Goal: Information Seeking & Learning: Find specific fact

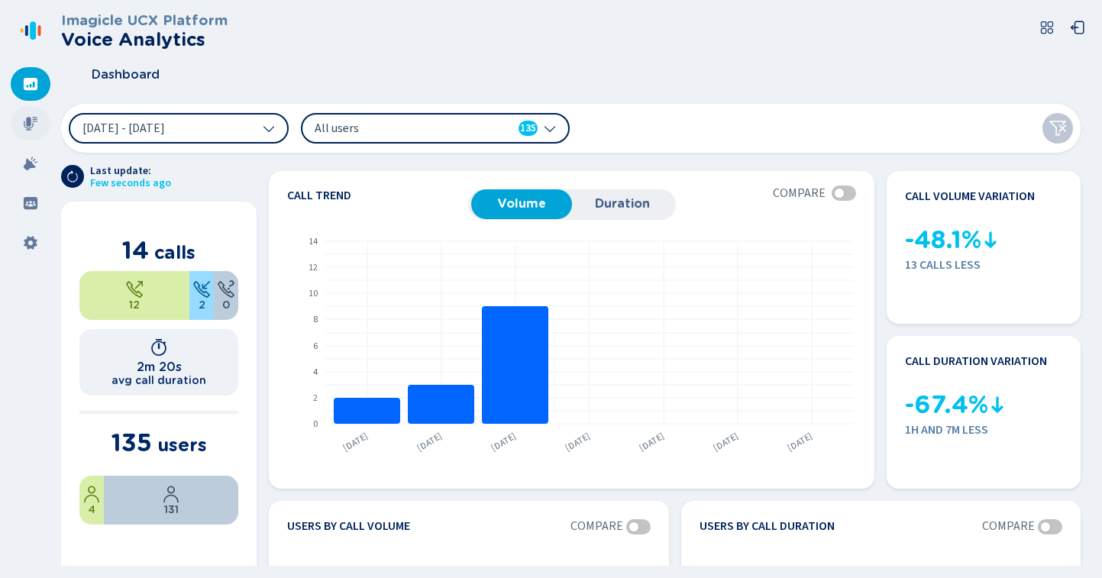
click at [21, 128] on div at bounding box center [31, 124] width 40 height 34
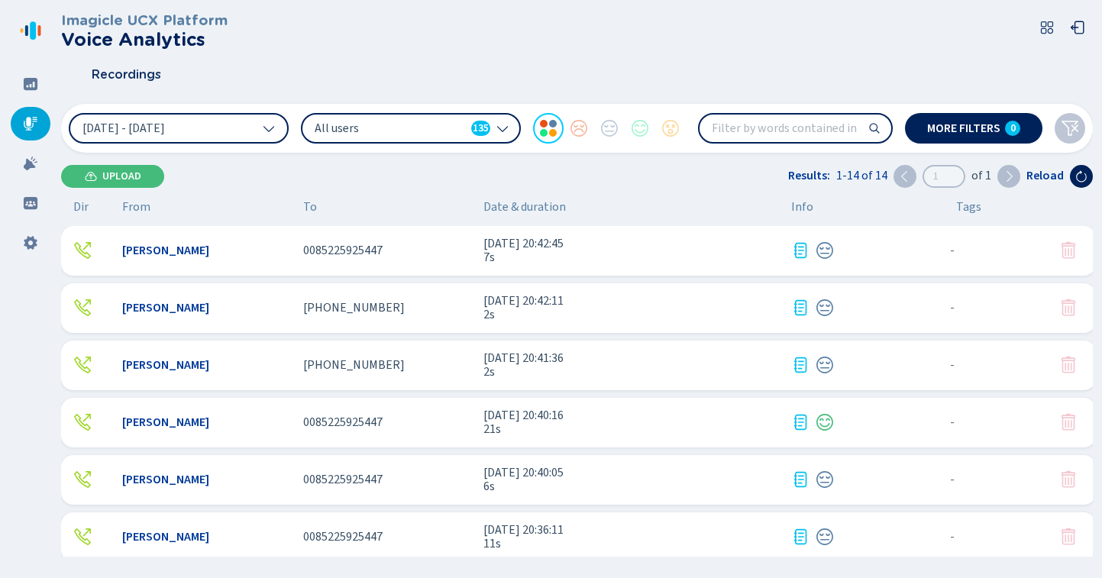
click at [246, 174] on div "Upload Results: 1-14 of 14 1 of 1 Reload" at bounding box center [577, 176] width 1032 height 23
click at [229, 246] on div "[PERSON_NAME]" at bounding box center [206, 251] width 169 height 14
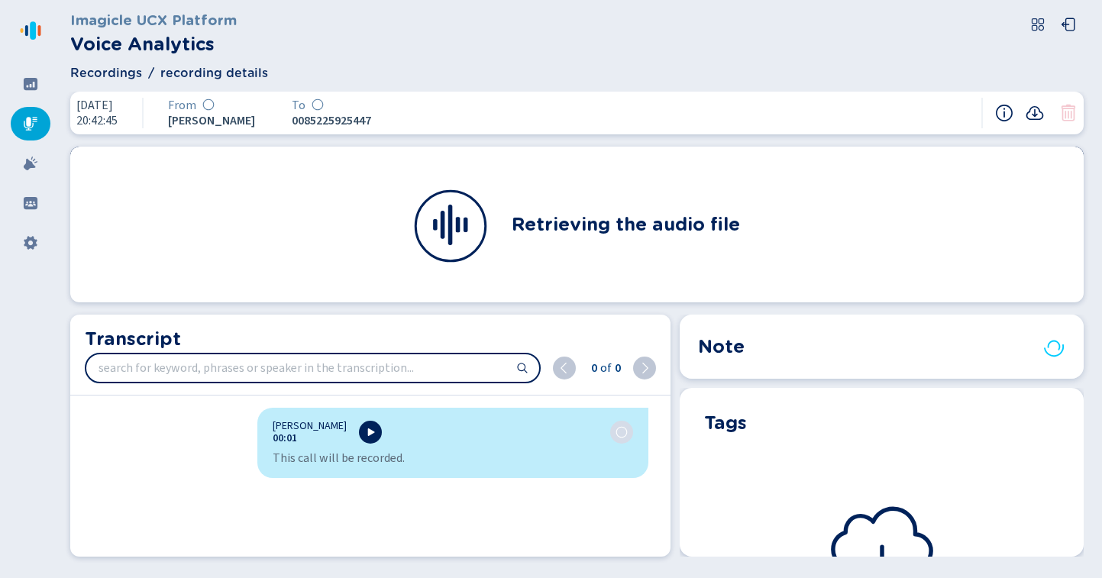
click at [1026, 557] on div "Note Tags Retrieving the tags" at bounding box center [882, 440] width 422 height 251
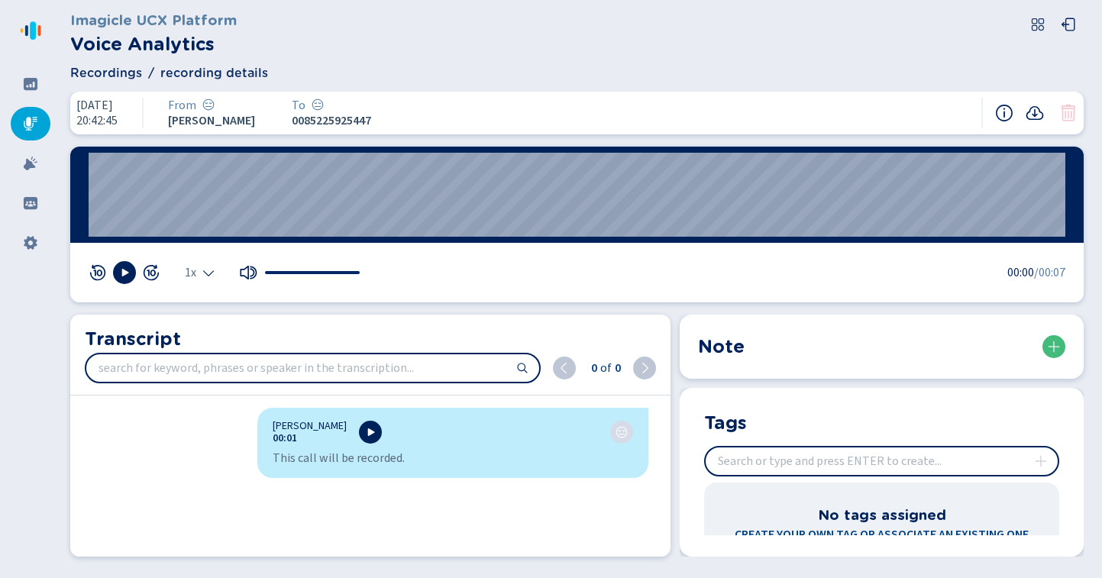
click at [292, 18] on div "Imagicle UCX Platform Voice Analytics" at bounding box center [577, 33] width 1014 height 49
click at [22, 319] on nav at bounding box center [30, 289] width 61 height 578
click at [26, 73] on div at bounding box center [31, 84] width 40 height 34
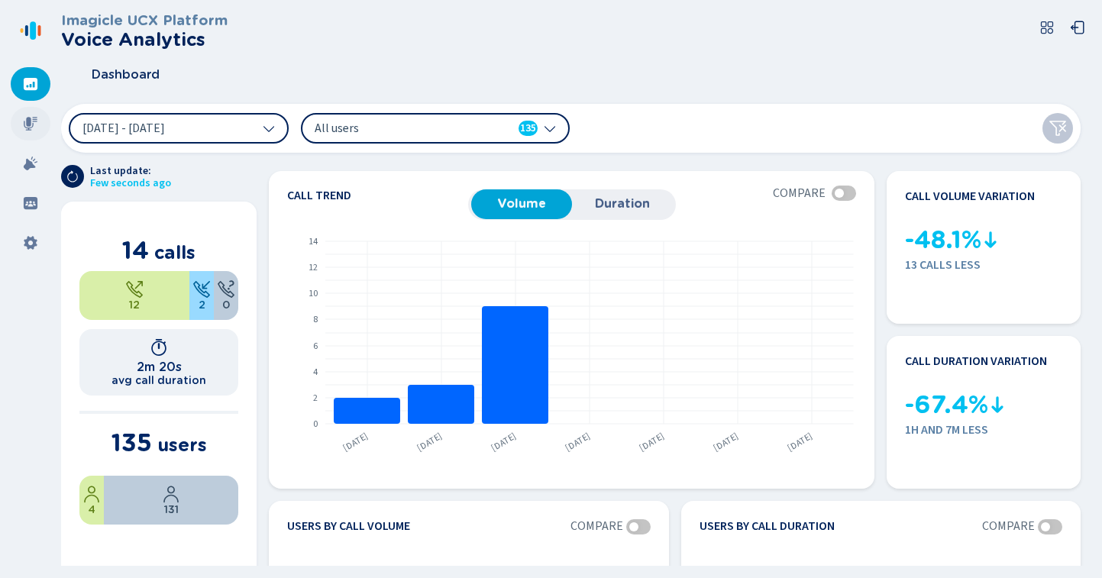
click at [40, 117] on div at bounding box center [31, 124] width 40 height 34
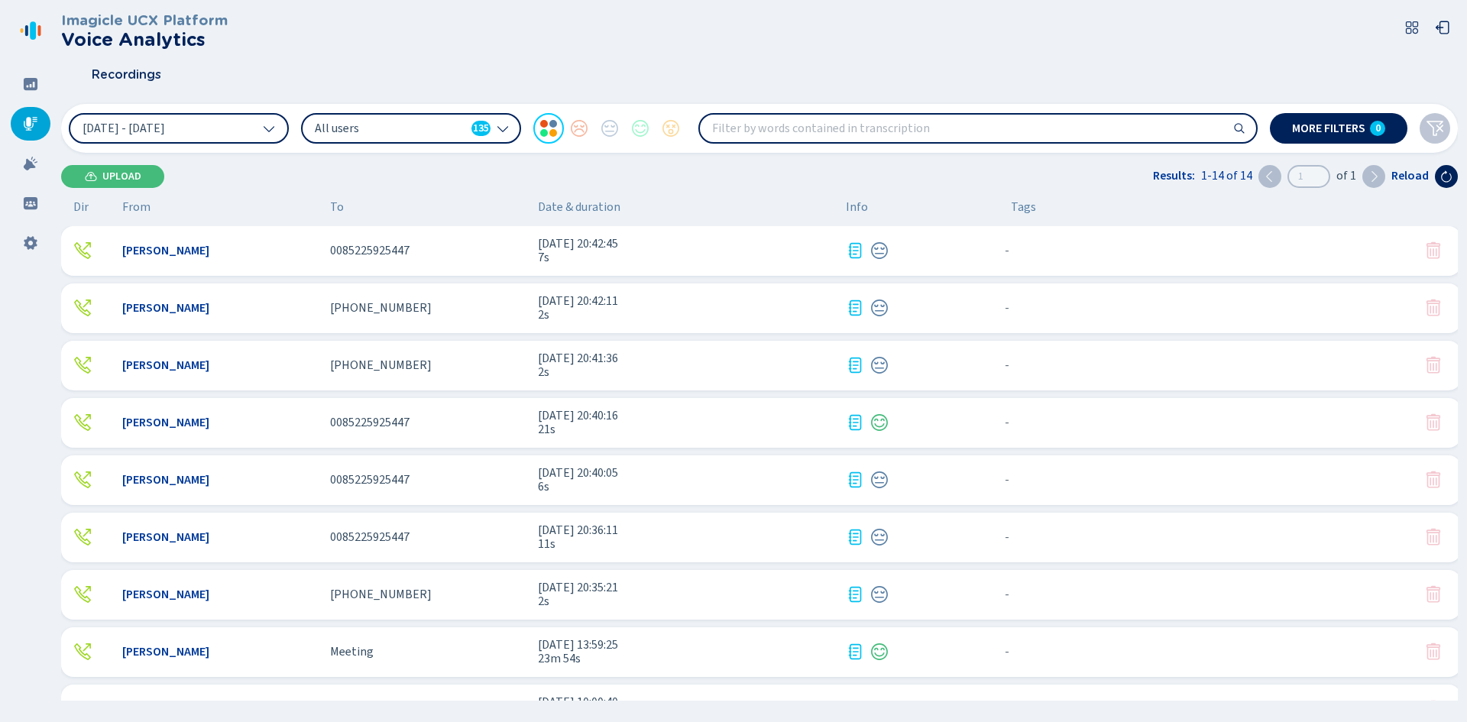
click at [394, 248] on span "0085225925447" at bounding box center [369, 251] width 79 height 14
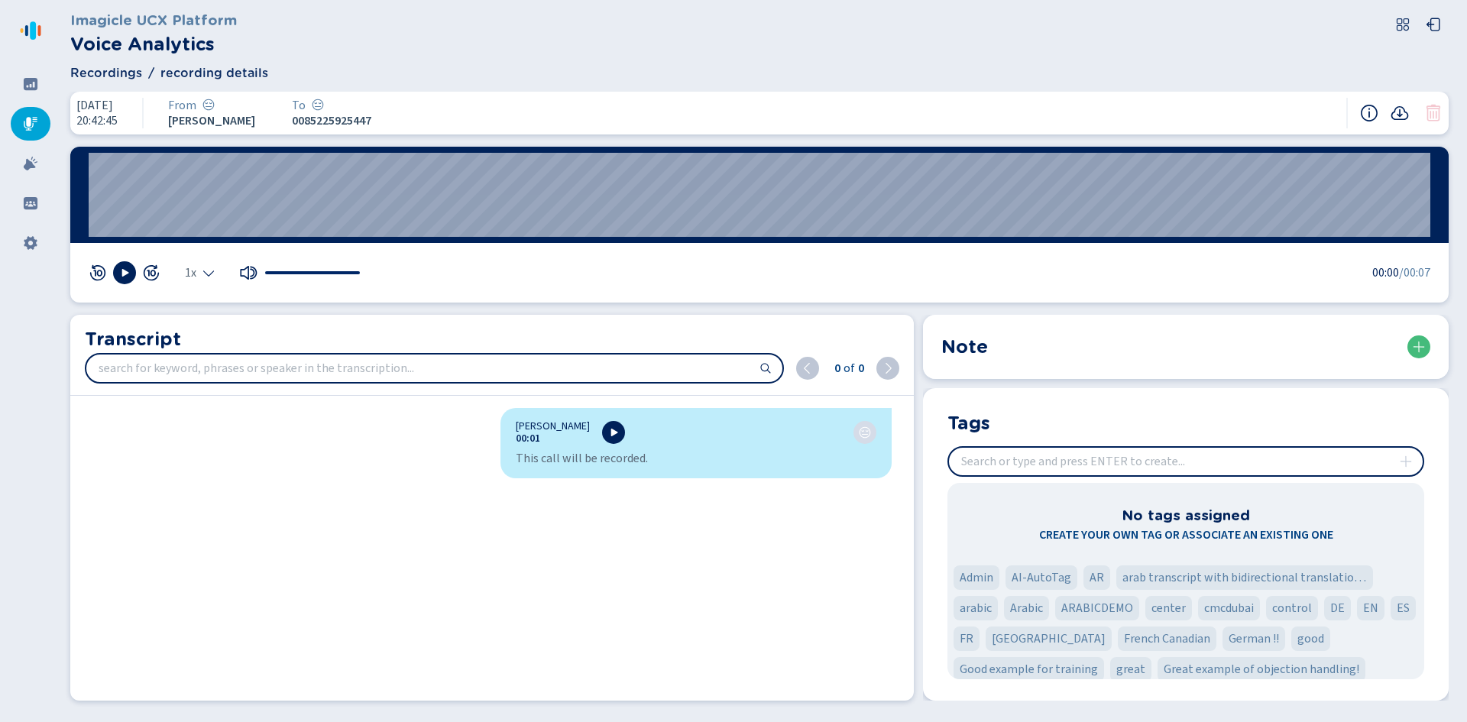
click at [108, 75] on span "Recordings" at bounding box center [106, 73] width 72 height 18
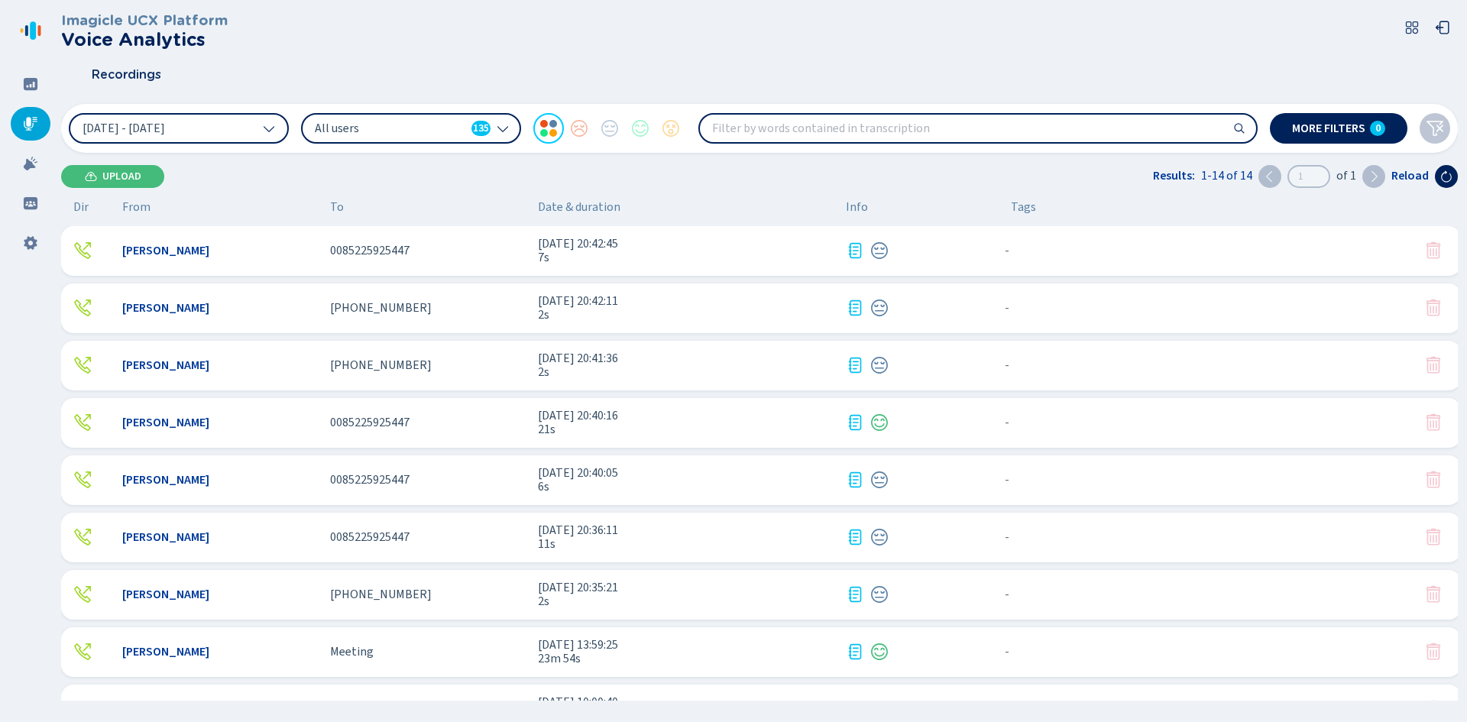
click at [397, 317] on div "[PERSON_NAME] [PHONE_NUMBER] [DATE] 20:42:11 2s - {{hiddenTagsCount}} more" at bounding box center [761, 308] width 1400 height 50
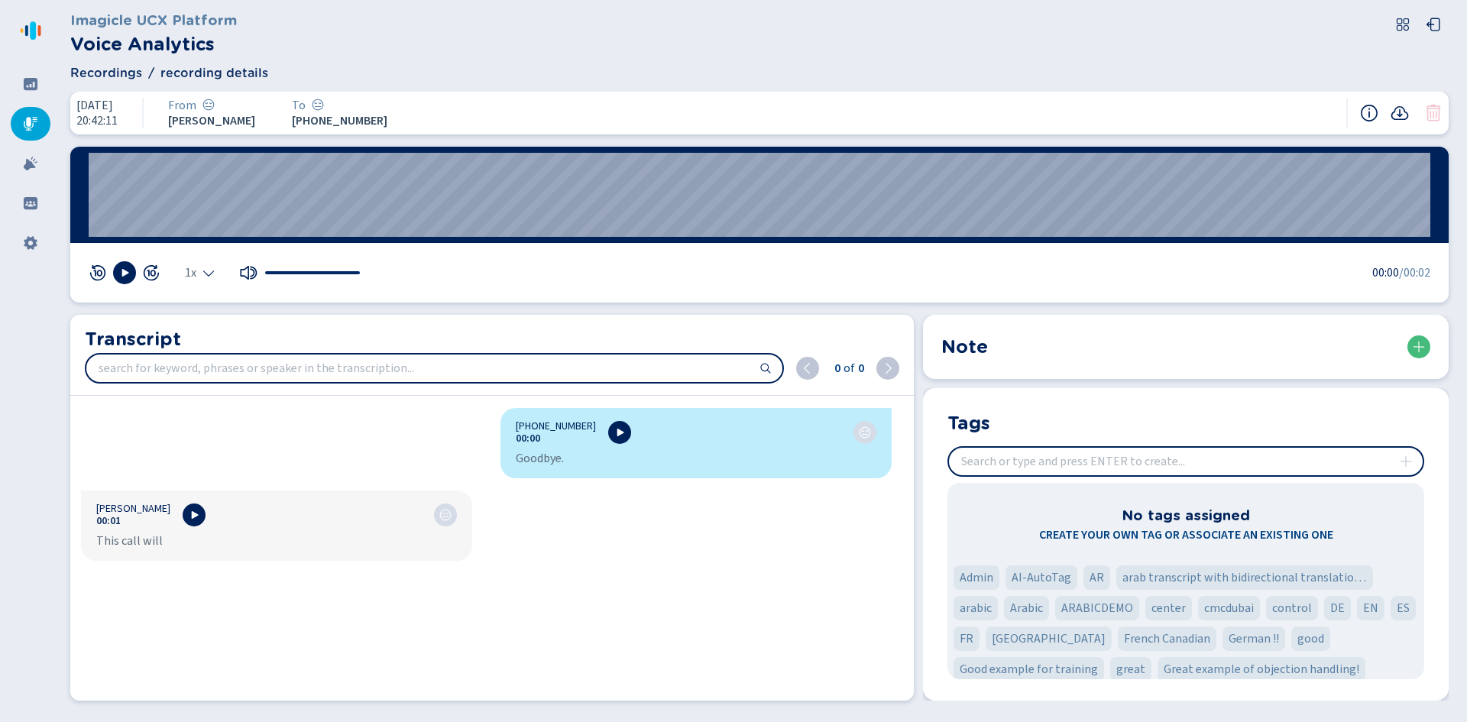
click at [124, 70] on span "Recordings" at bounding box center [106, 73] width 72 height 18
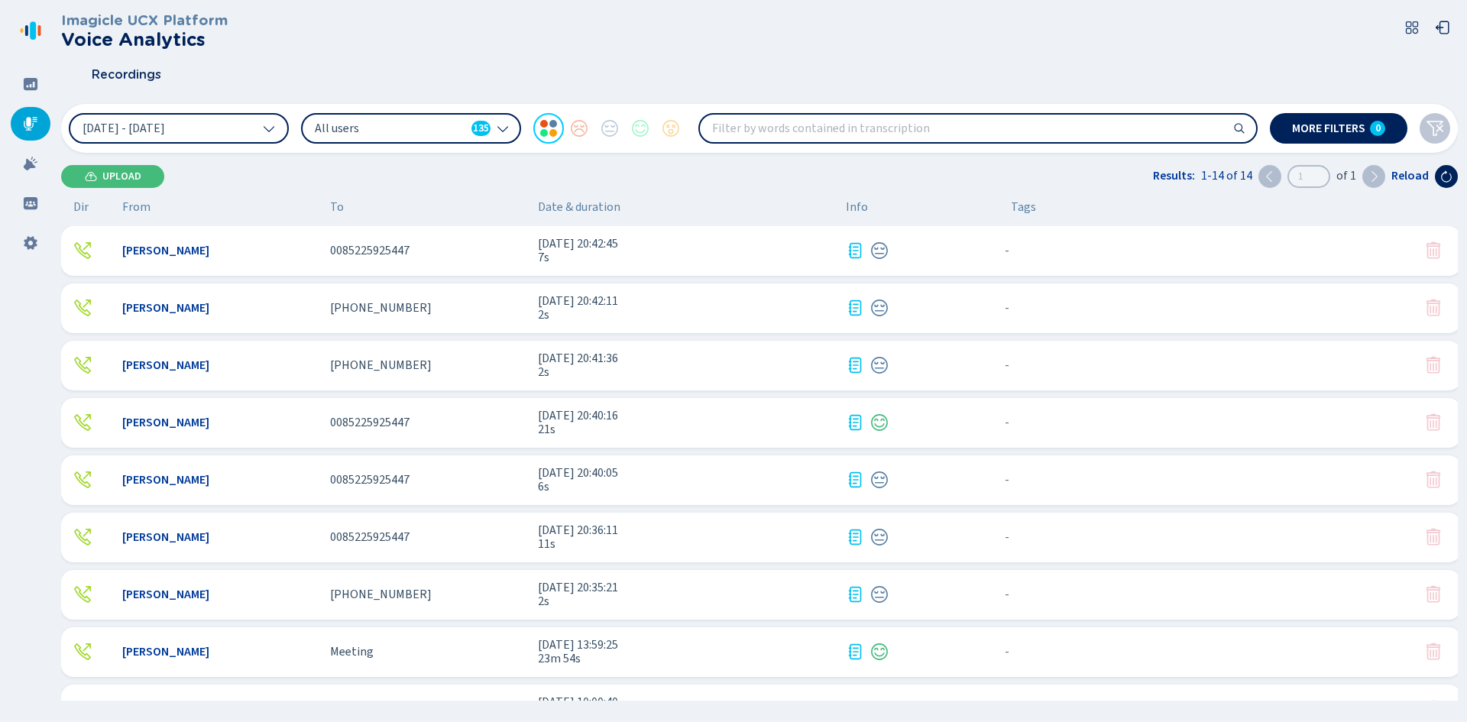
click at [377, 123] on span "All users" at bounding box center [390, 128] width 151 height 17
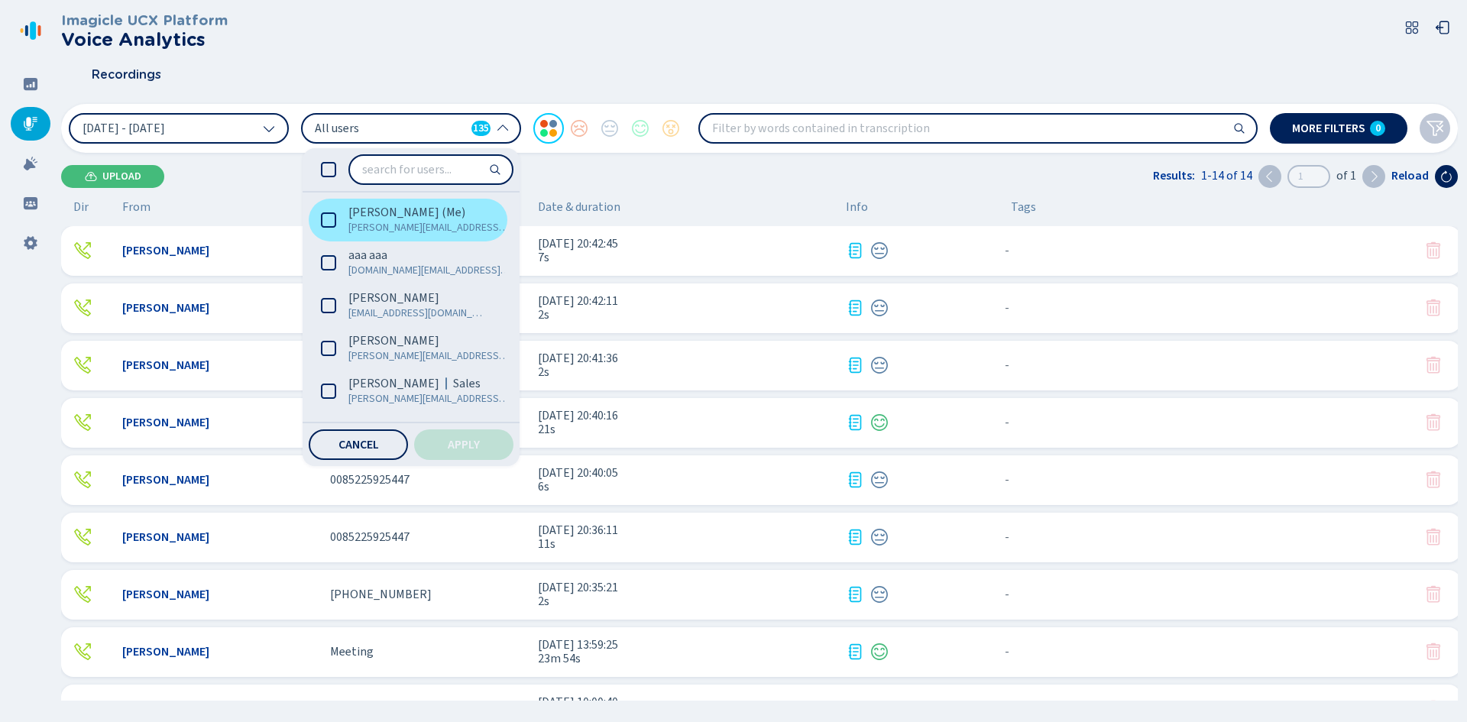
click at [329, 218] on icon at bounding box center [328, 219] width 15 height 15
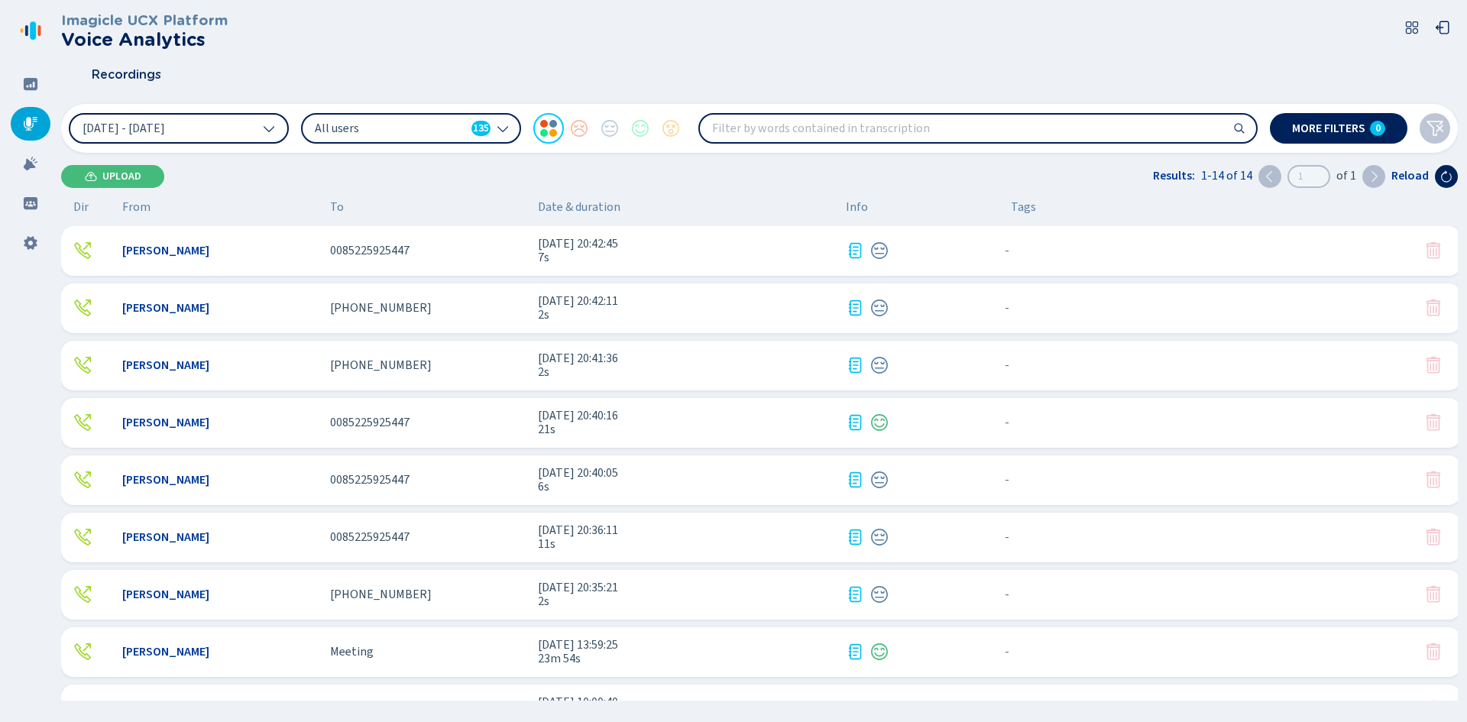
click at [235, 127] on button "[DATE] - [DATE]" at bounding box center [179, 128] width 220 height 31
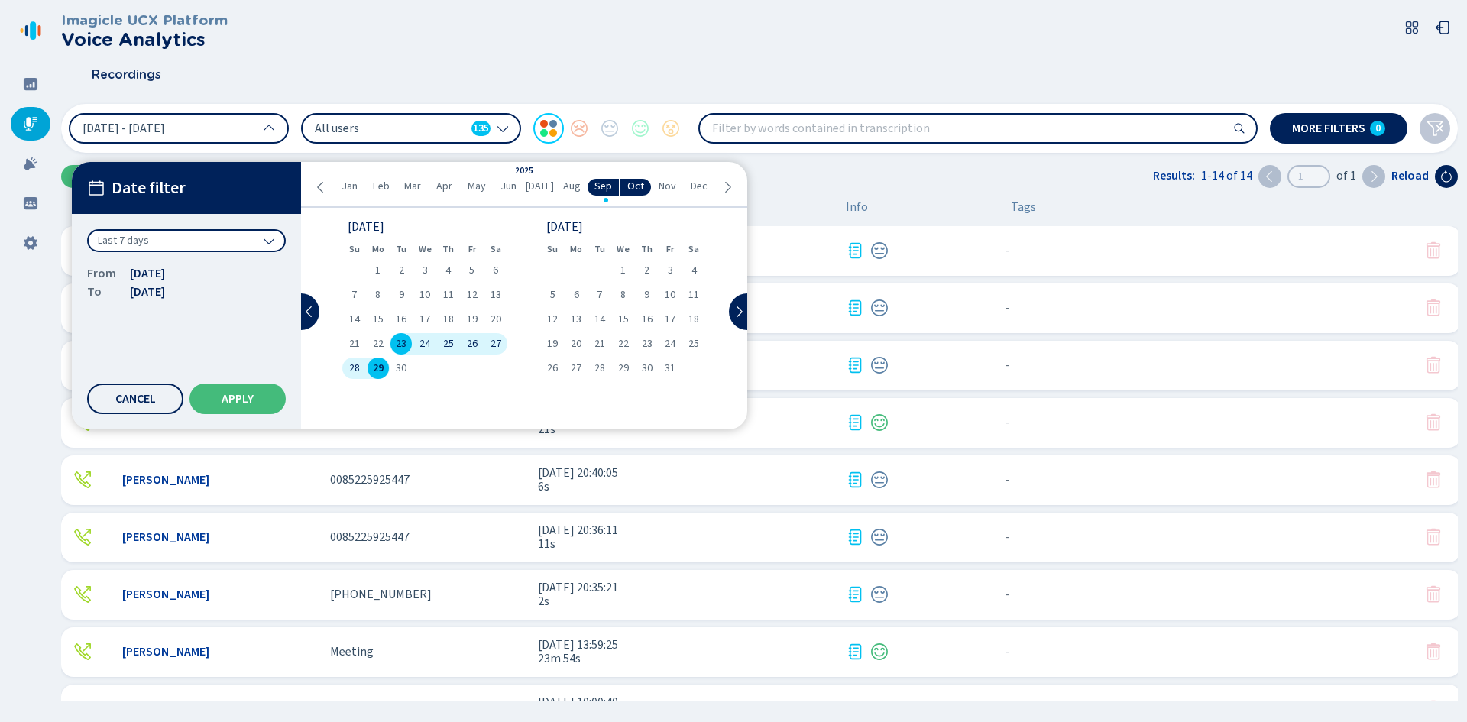
drag, startPoint x: 422, startPoint y: 145, endPoint x: 412, endPoint y: 133, distance: 15.8
click at [422, 144] on div "[DATE] - [DATE] Date filter Last 7 days From [DATE] To [DATE] Cancel Apply [DAT…" at bounding box center [759, 128] width 1397 height 49
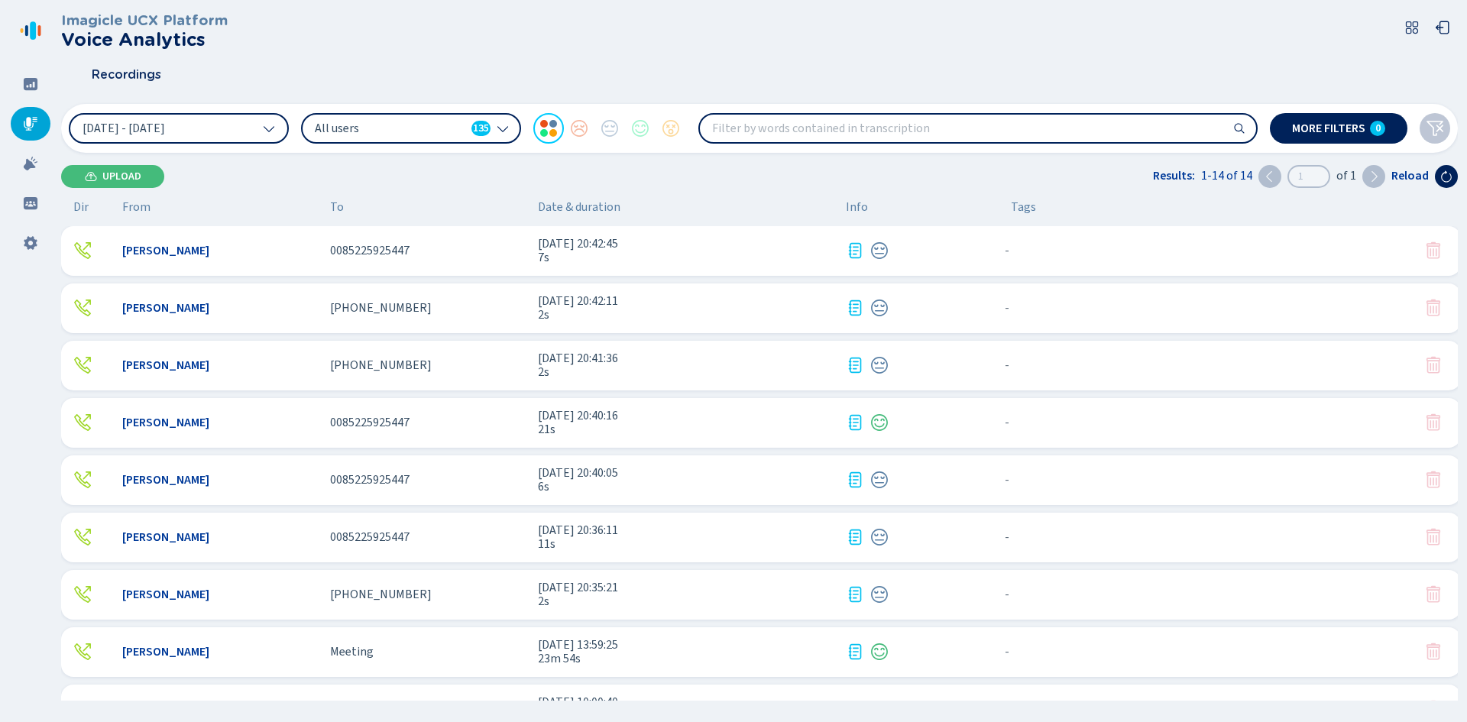
click at [407, 128] on span "All users" at bounding box center [390, 128] width 151 height 17
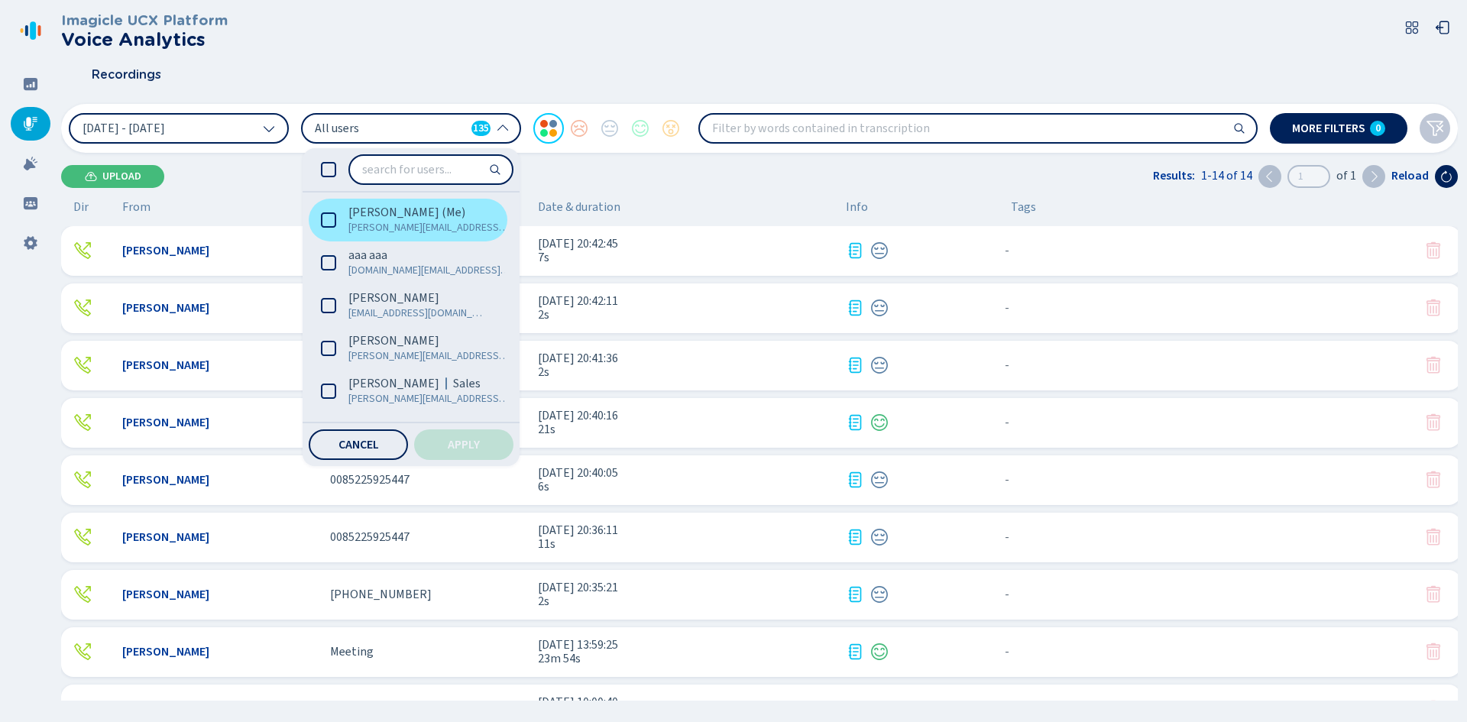
click at [329, 220] on icon at bounding box center [328, 219] width 15 height 15
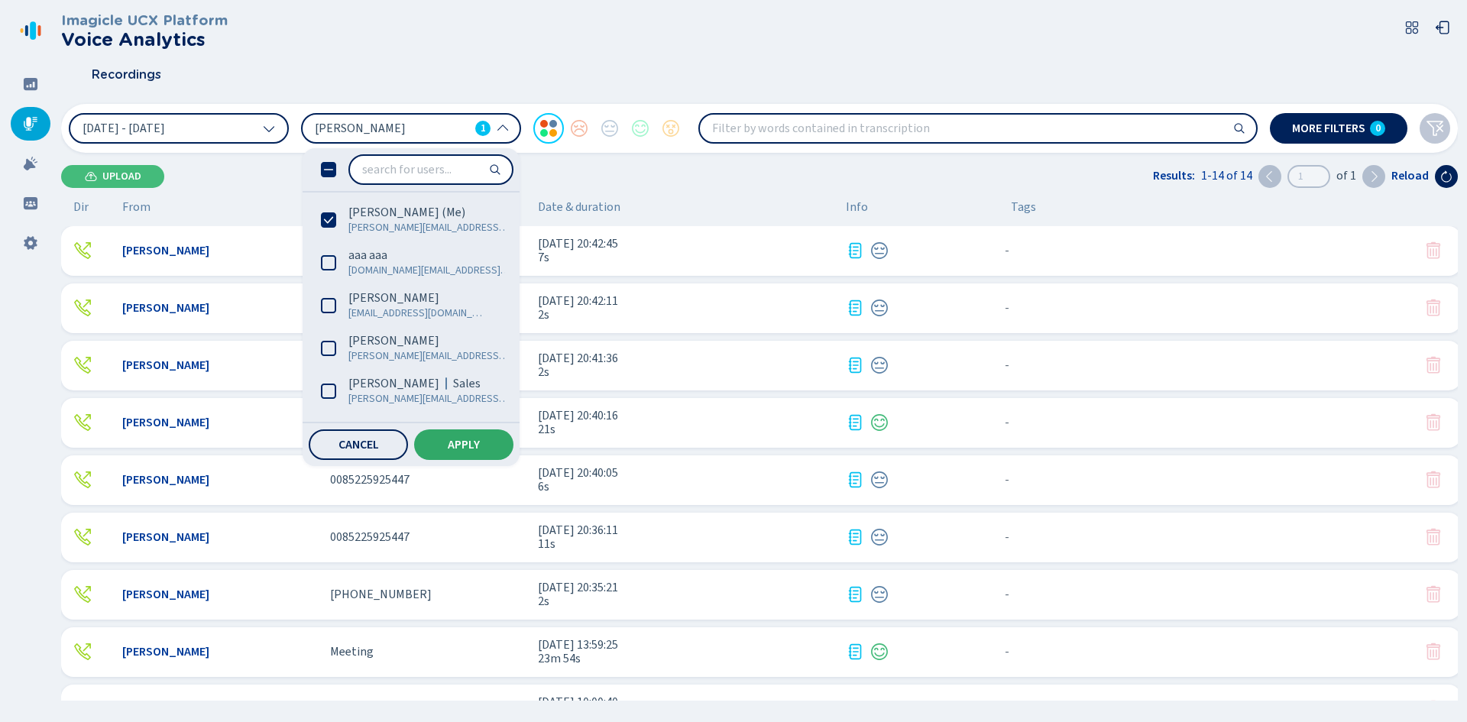
click at [475, 444] on span "Apply" at bounding box center [464, 445] width 32 height 12
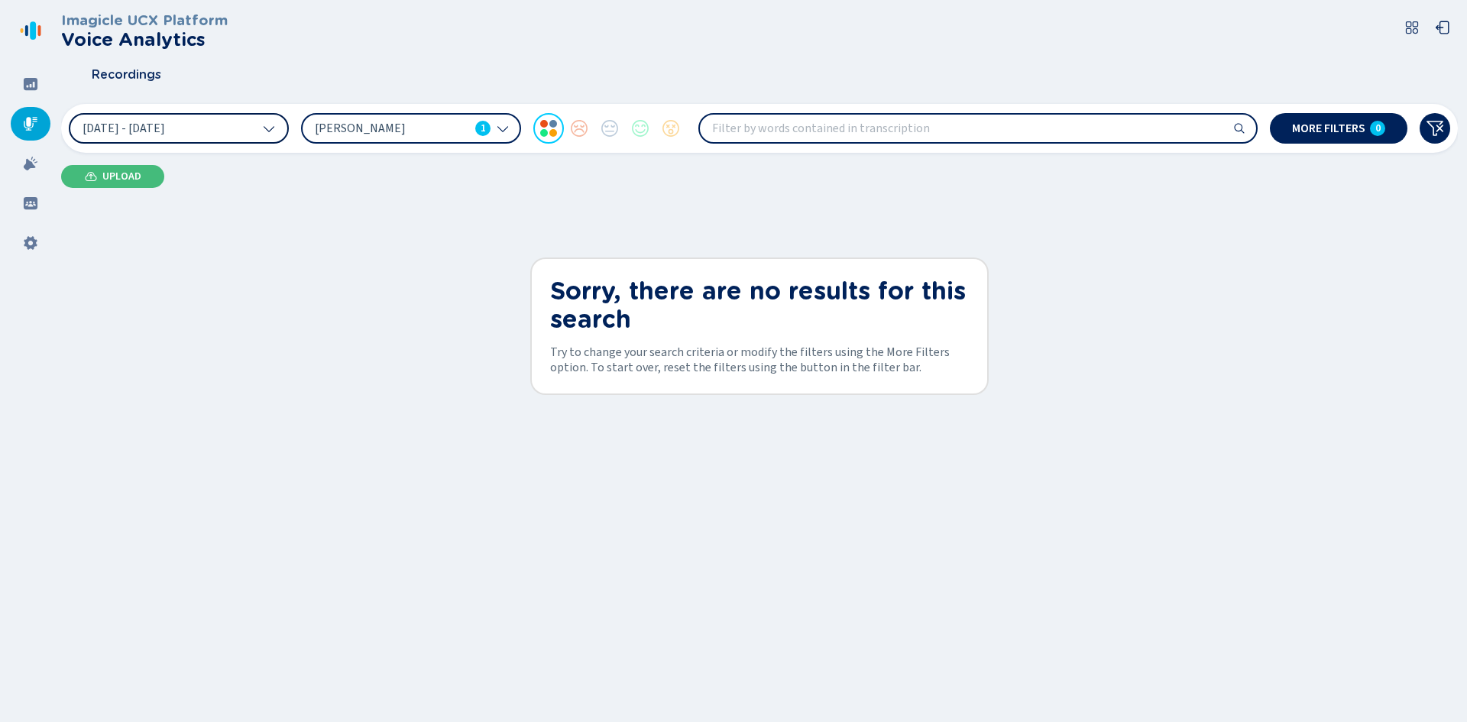
click at [221, 121] on button "[DATE] - [DATE]" at bounding box center [179, 128] width 220 height 31
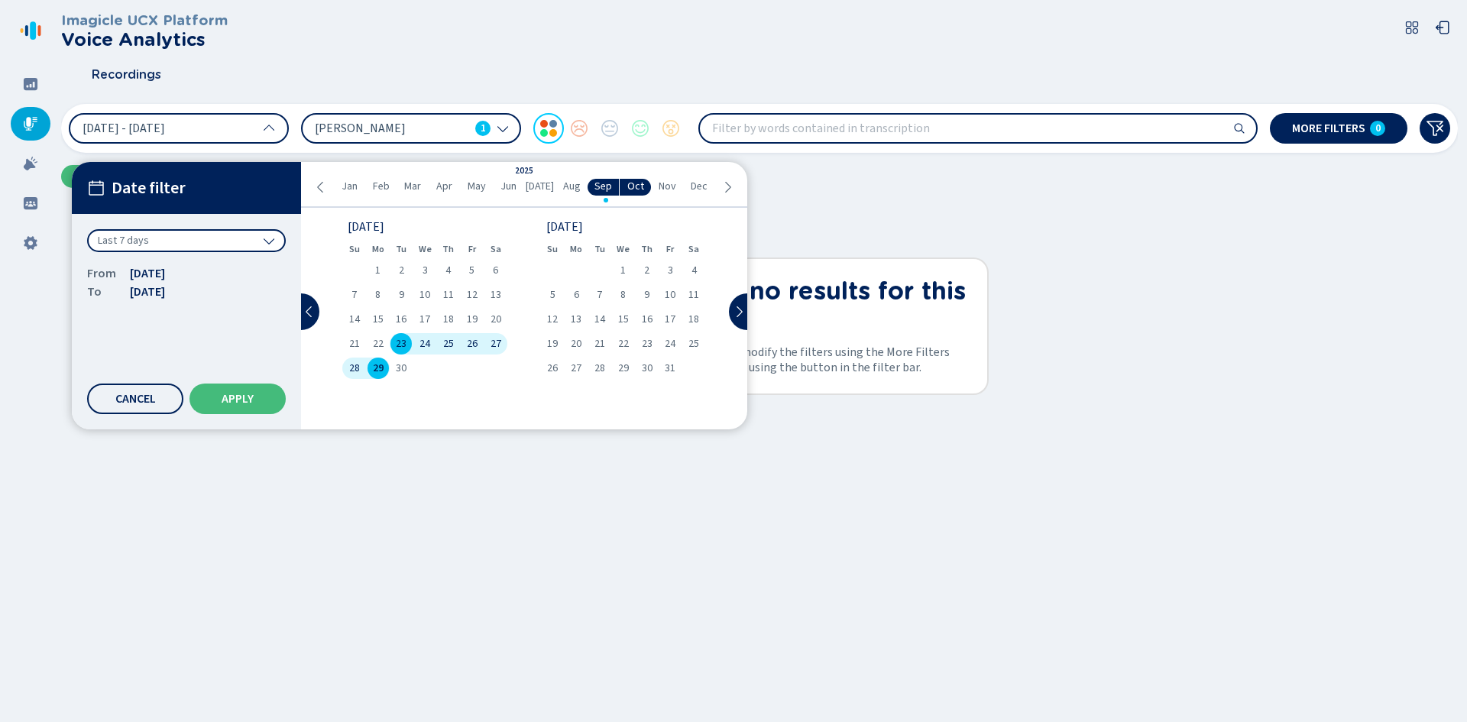
click at [152, 236] on div "Last 7 days" at bounding box center [186, 240] width 199 height 23
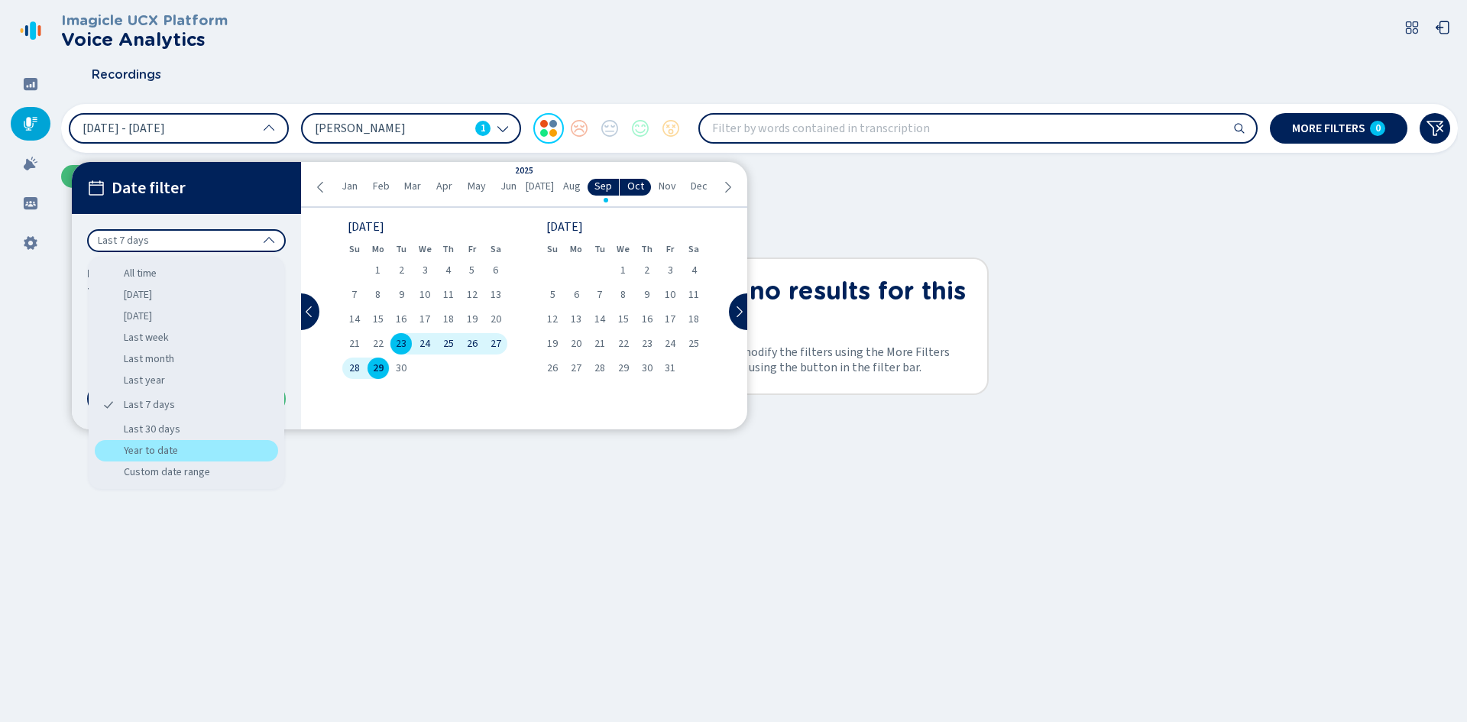
click at [156, 450] on div "Year to date" at bounding box center [186, 450] width 183 height 21
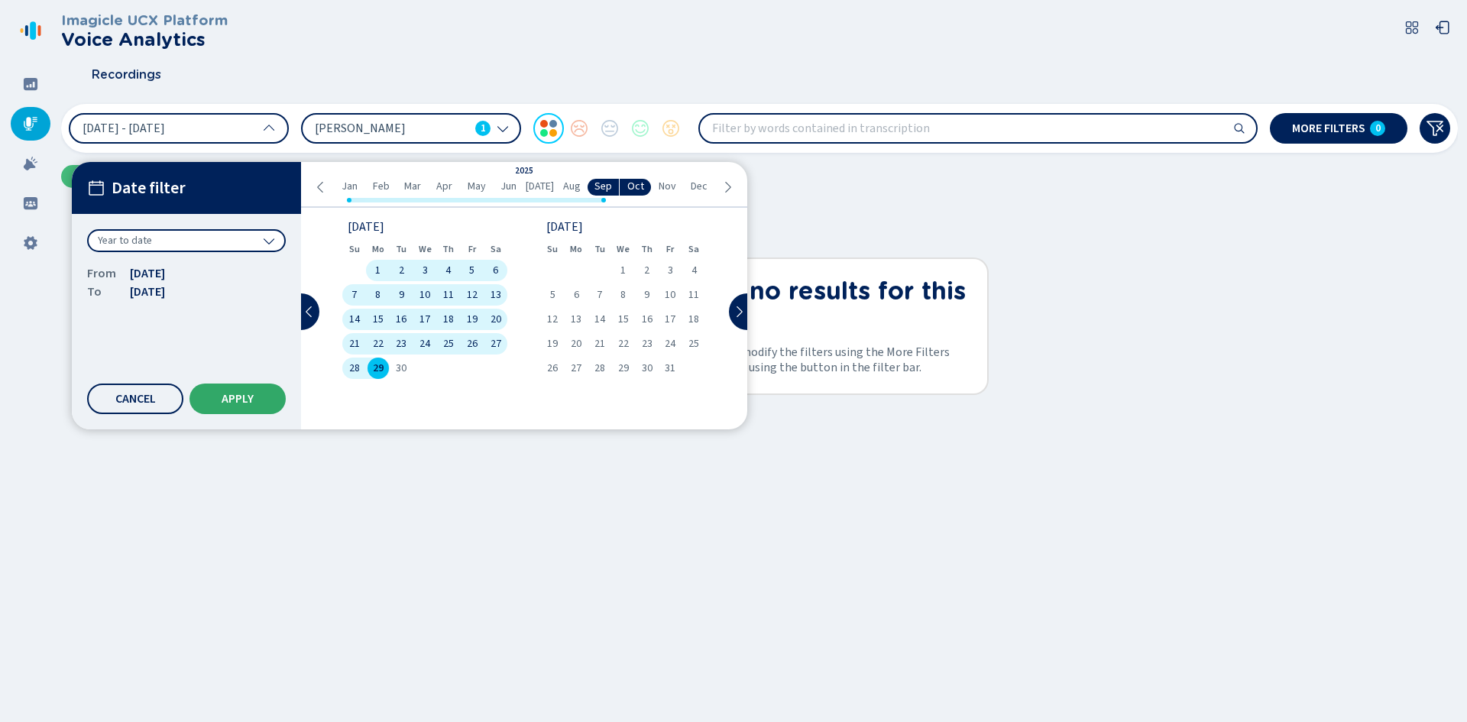
click at [231, 400] on span "Apply" at bounding box center [238, 399] width 32 height 12
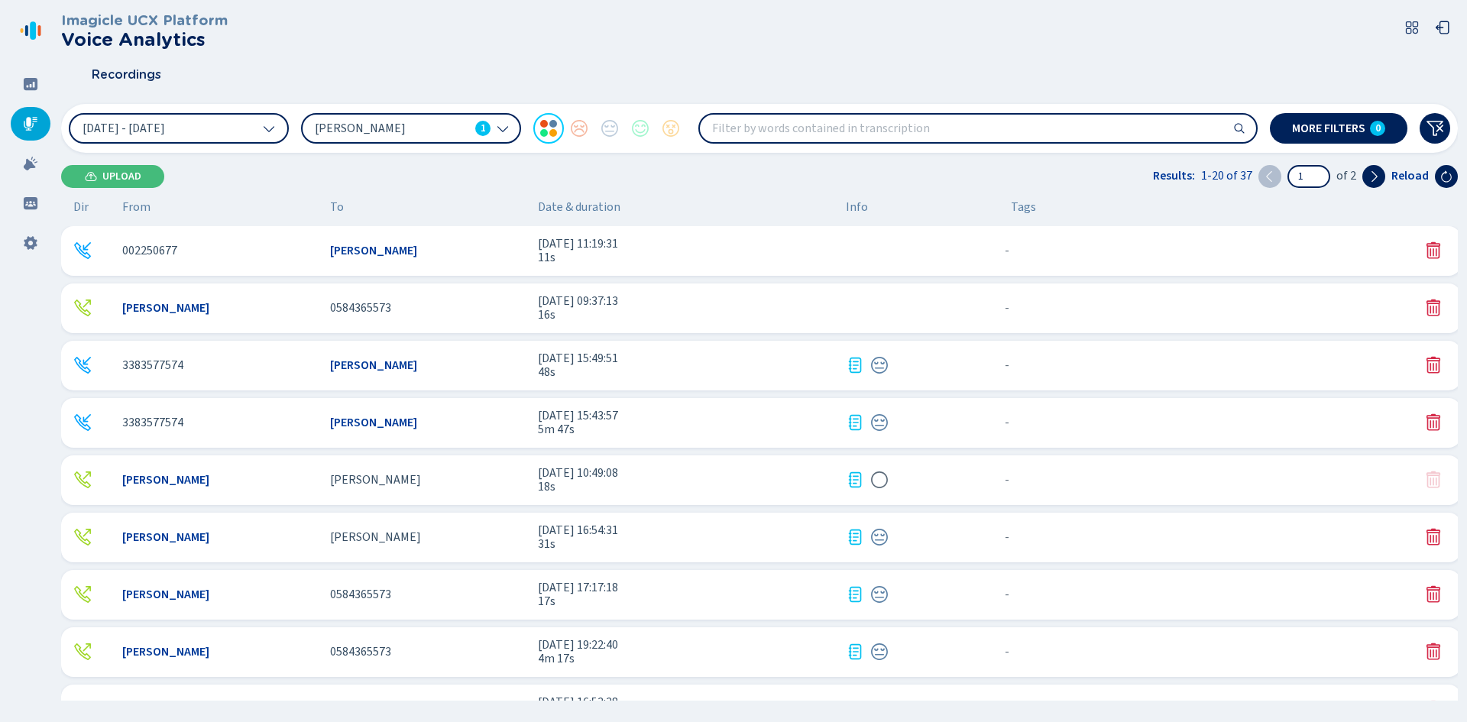
click at [477, 262] on div "002250677 [PERSON_NAME] [DATE] 11:19:31 11s - {{hiddenTagsCount}} more" at bounding box center [761, 251] width 1400 height 50
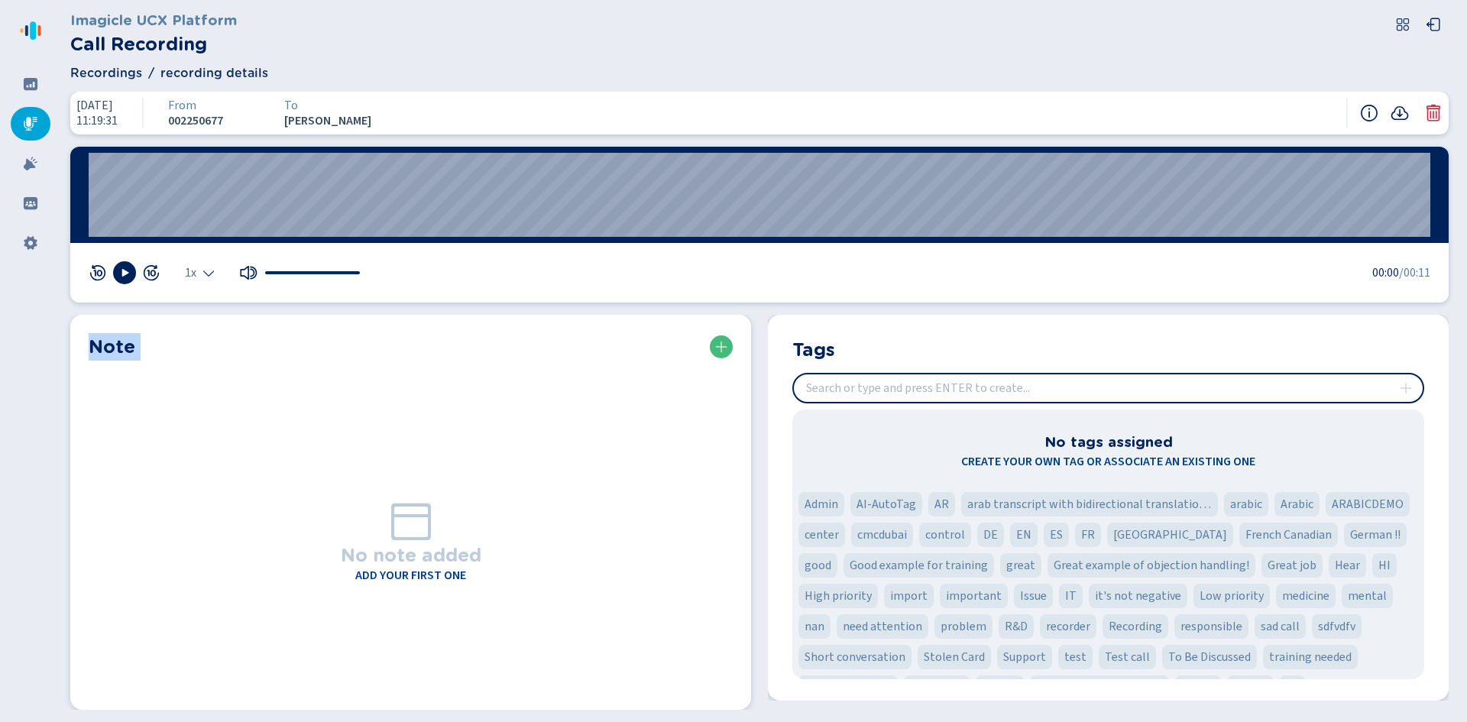
drag, startPoint x: 89, startPoint y: 343, endPoint x: 398, endPoint y: 535, distance: 364.0
click at [396, 539] on section "Note No note added Add your first one" at bounding box center [410, 512] width 681 height 395
click at [398, 534] on icon at bounding box center [411, 520] width 49 height 49
click at [111, 77] on span "Recordings" at bounding box center [106, 73] width 72 height 18
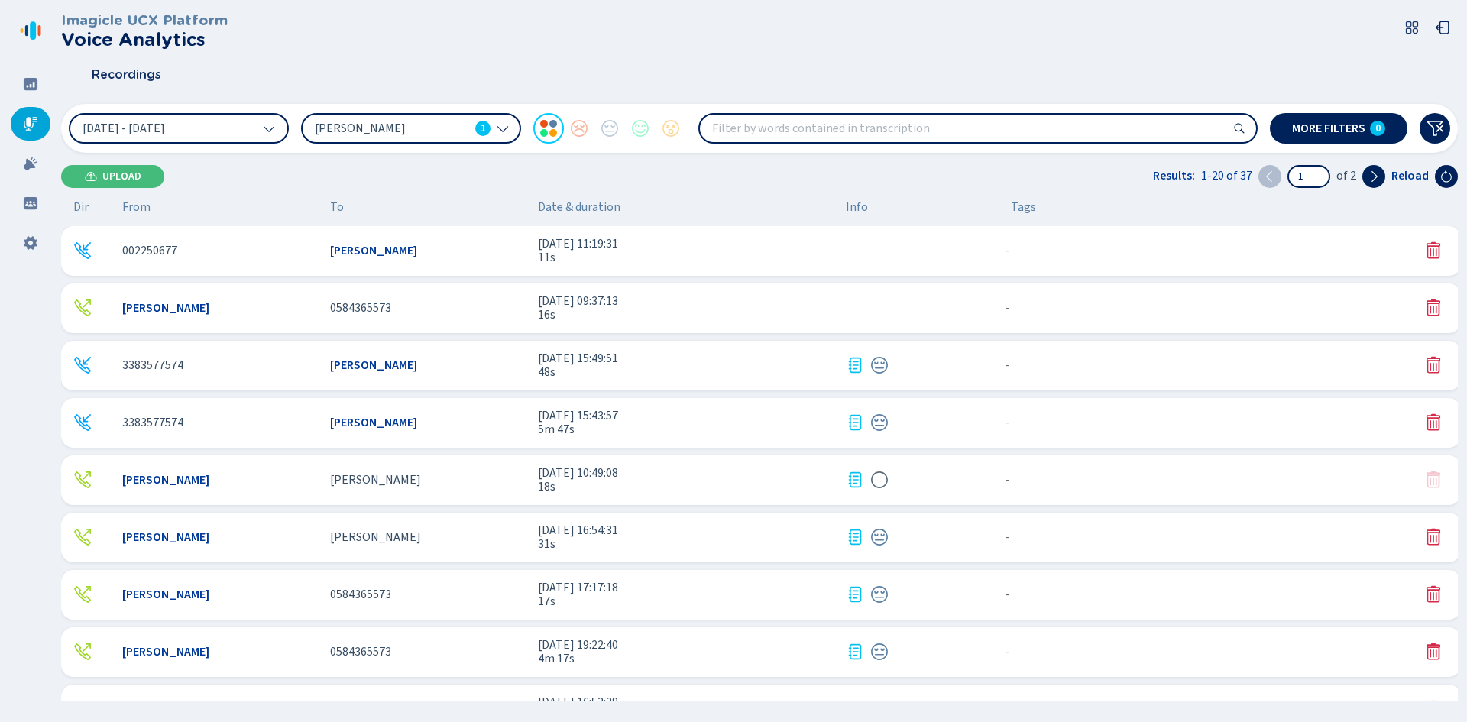
click at [461, 361] on div "[PERSON_NAME]" at bounding box center [428, 365] width 196 height 14
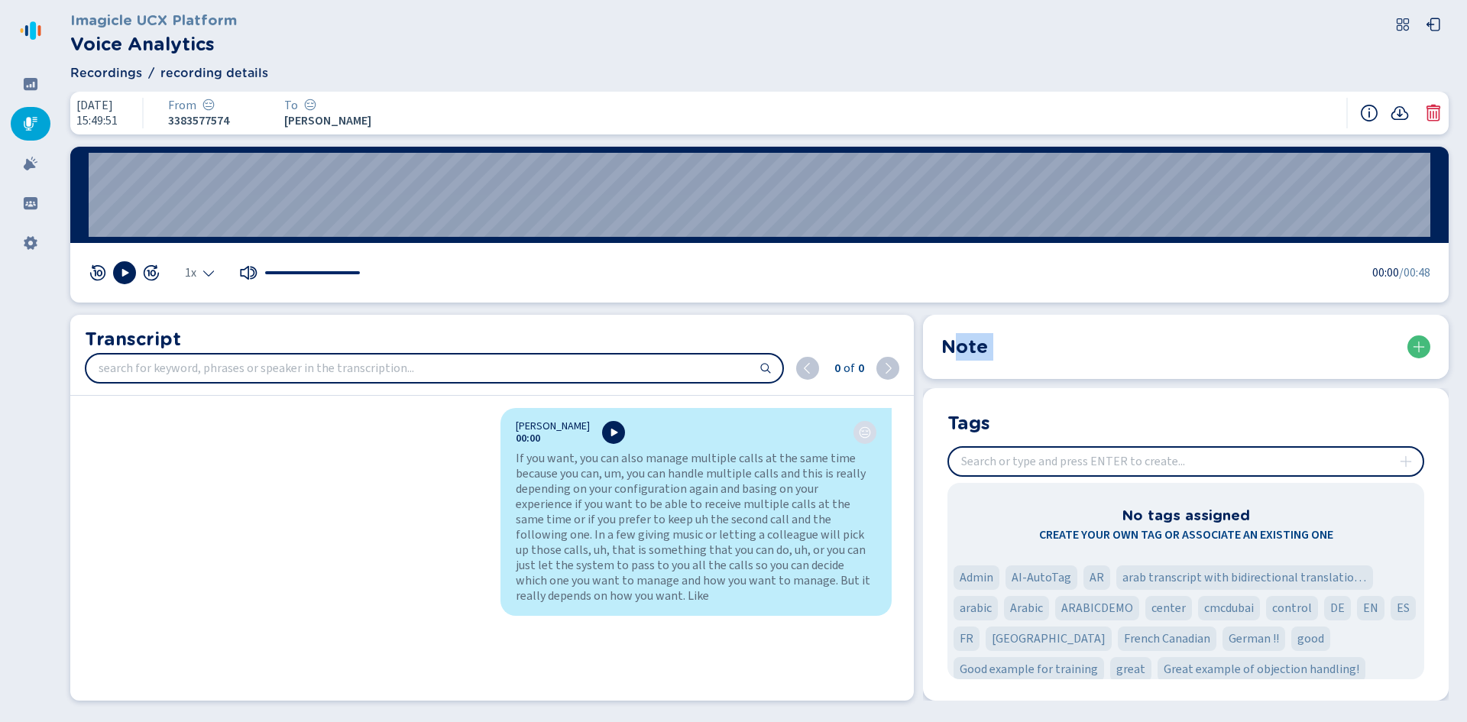
drag, startPoint x: 952, startPoint y: 343, endPoint x: 1102, endPoint y: 353, distance: 150.8
click at [1026, 353] on div "Note" at bounding box center [1185, 347] width 489 height 28
drag, startPoint x: 90, startPoint y: 339, endPoint x: 312, endPoint y: 322, distance: 223.0
click at [316, 322] on div "Transcript 0 of 0" at bounding box center [491, 355] width 843 height 81
click at [312, 322] on div "Transcript 0 of 0" at bounding box center [491, 355] width 843 height 81
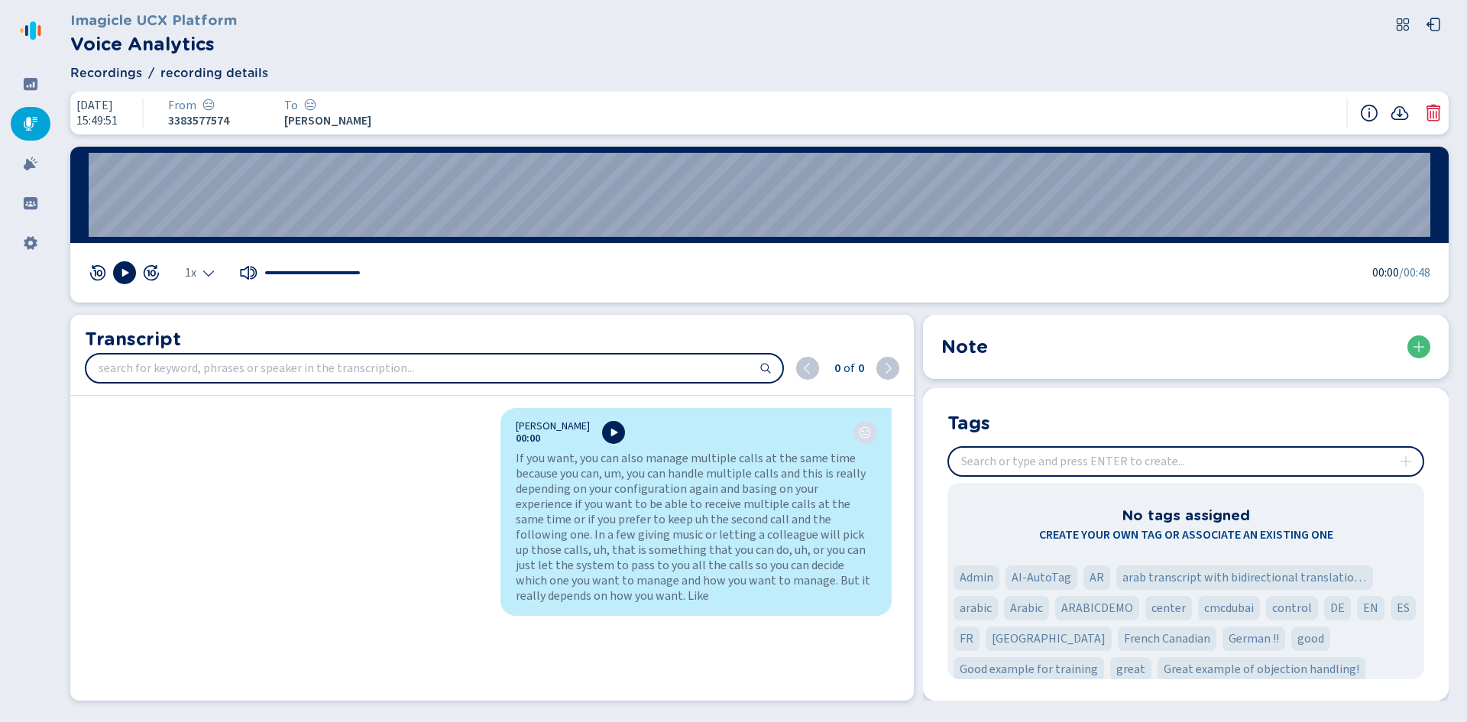
click at [109, 66] on span "Recordings" at bounding box center [106, 73] width 72 height 18
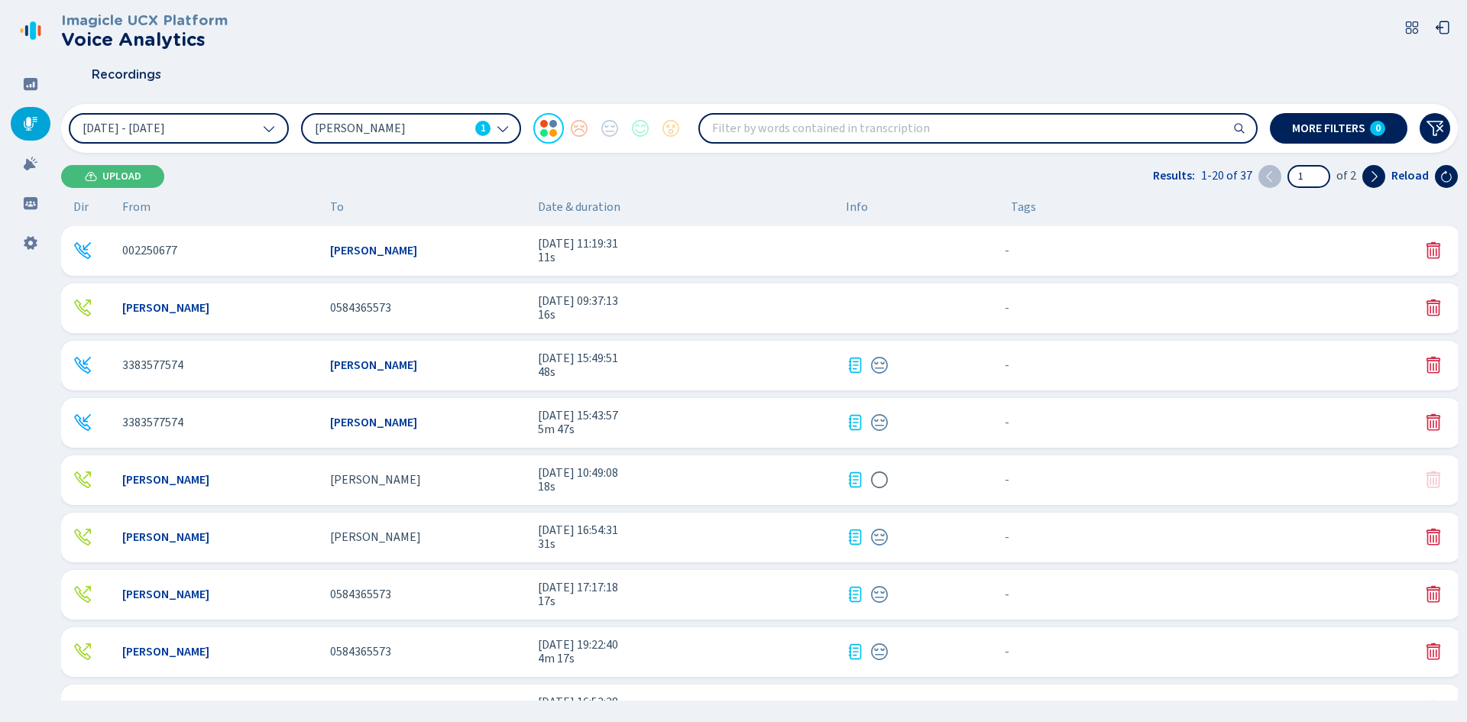
click at [541, 251] on span "11s" at bounding box center [686, 258] width 296 height 14
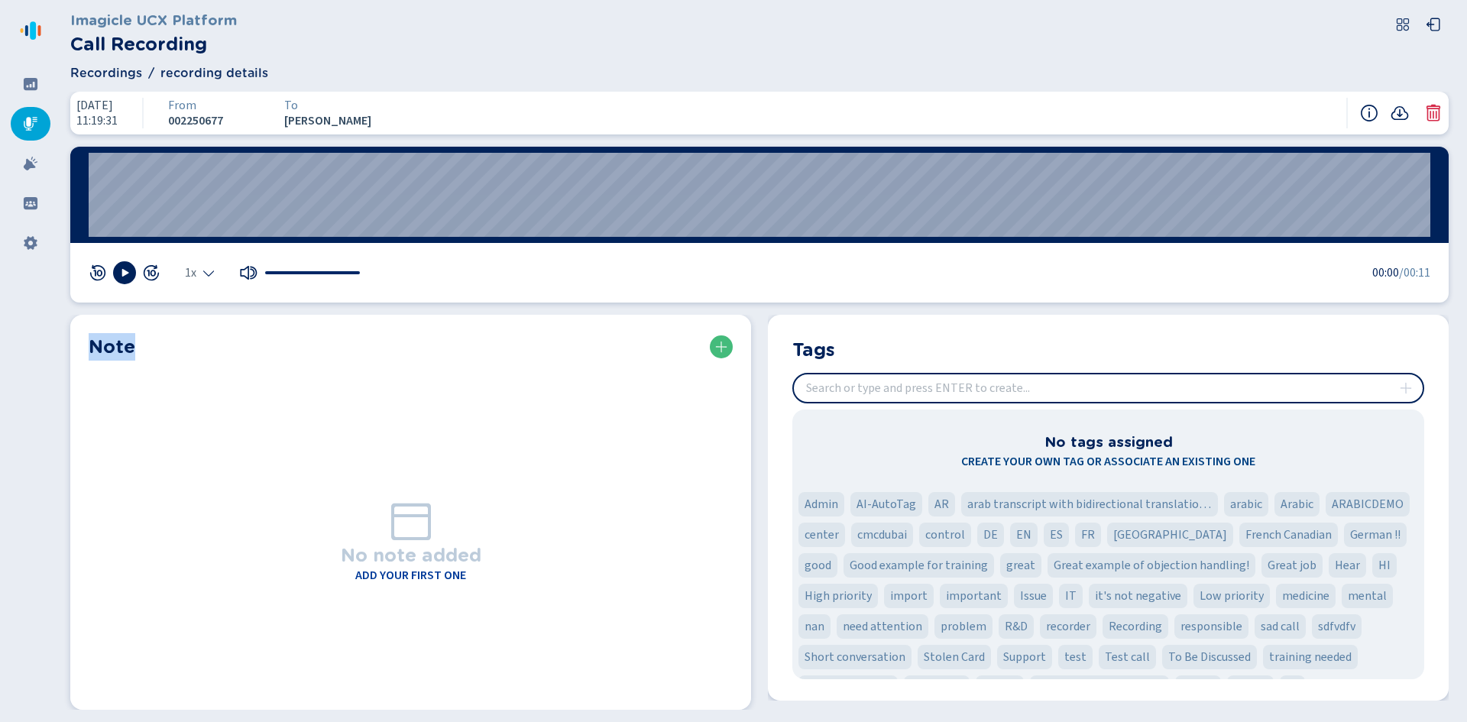
drag, startPoint x: 87, startPoint y: 345, endPoint x: 204, endPoint y: 340, distance: 117.0
click at [204, 340] on section "Note No note added Add your first one" at bounding box center [410, 512] width 681 height 395
drag, startPoint x: 895, startPoint y: 342, endPoint x: 937, endPoint y: 348, distance: 42.5
click at [940, 346] on section "Tags No tags assigned Create your own tag or associate an existing one Admin AI…" at bounding box center [1108, 508] width 681 height 386
click at [870, 332] on section "Tags No tags assigned Create your own tag or associate an existing one Admin AI…" at bounding box center [1108, 508] width 681 height 386
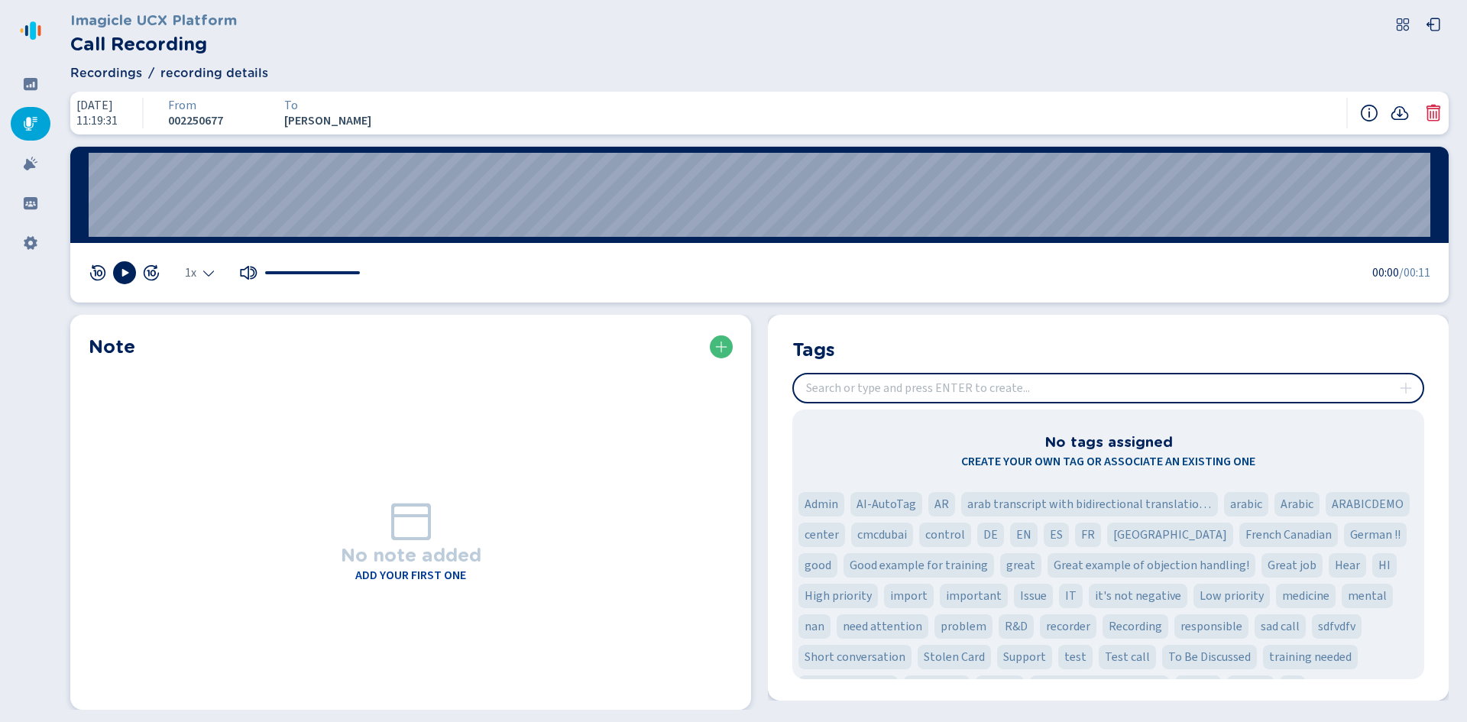
click at [117, 68] on span "Recordings" at bounding box center [106, 73] width 72 height 18
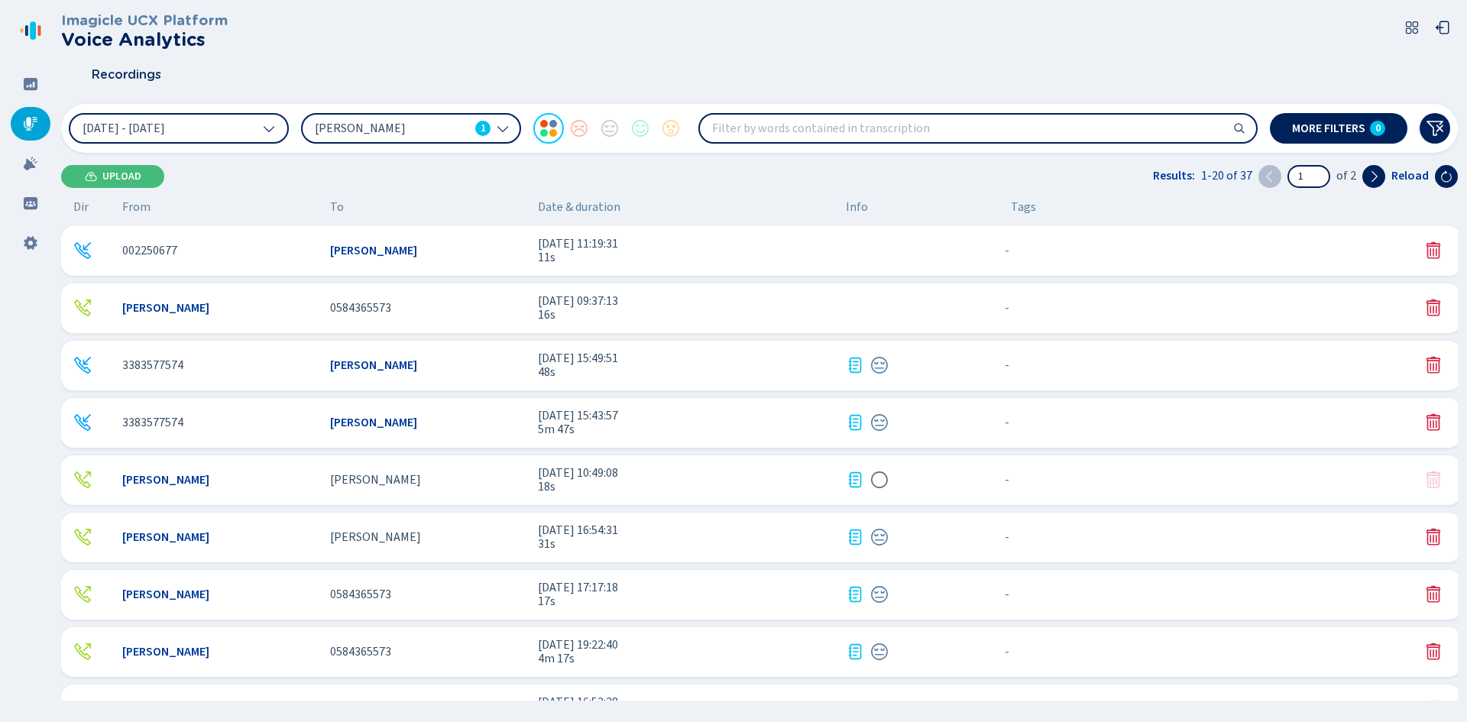
click at [869, 126] on input "search" at bounding box center [978, 129] width 556 height 28
click at [1026, 128] on span "More filters" at bounding box center [1328, 128] width 73 height 12
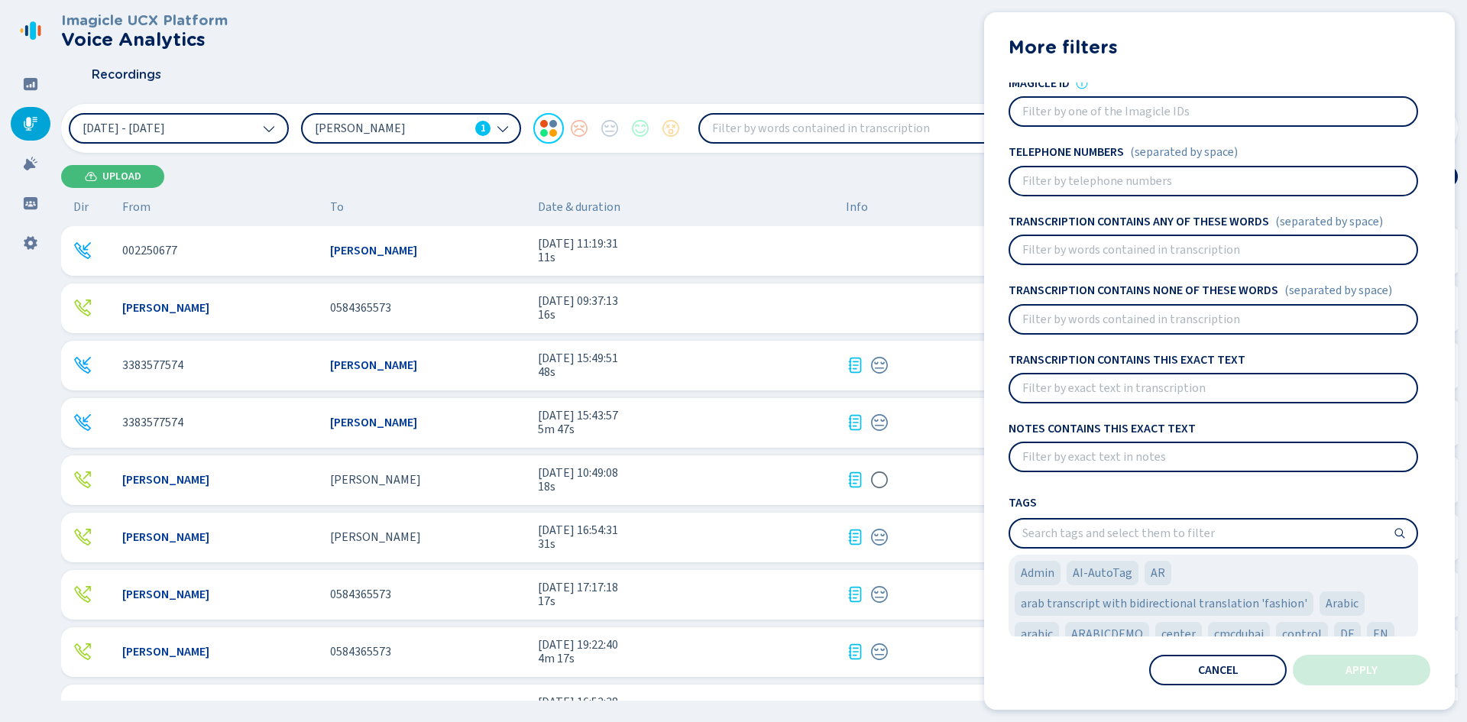
scroll to position [79, 0]
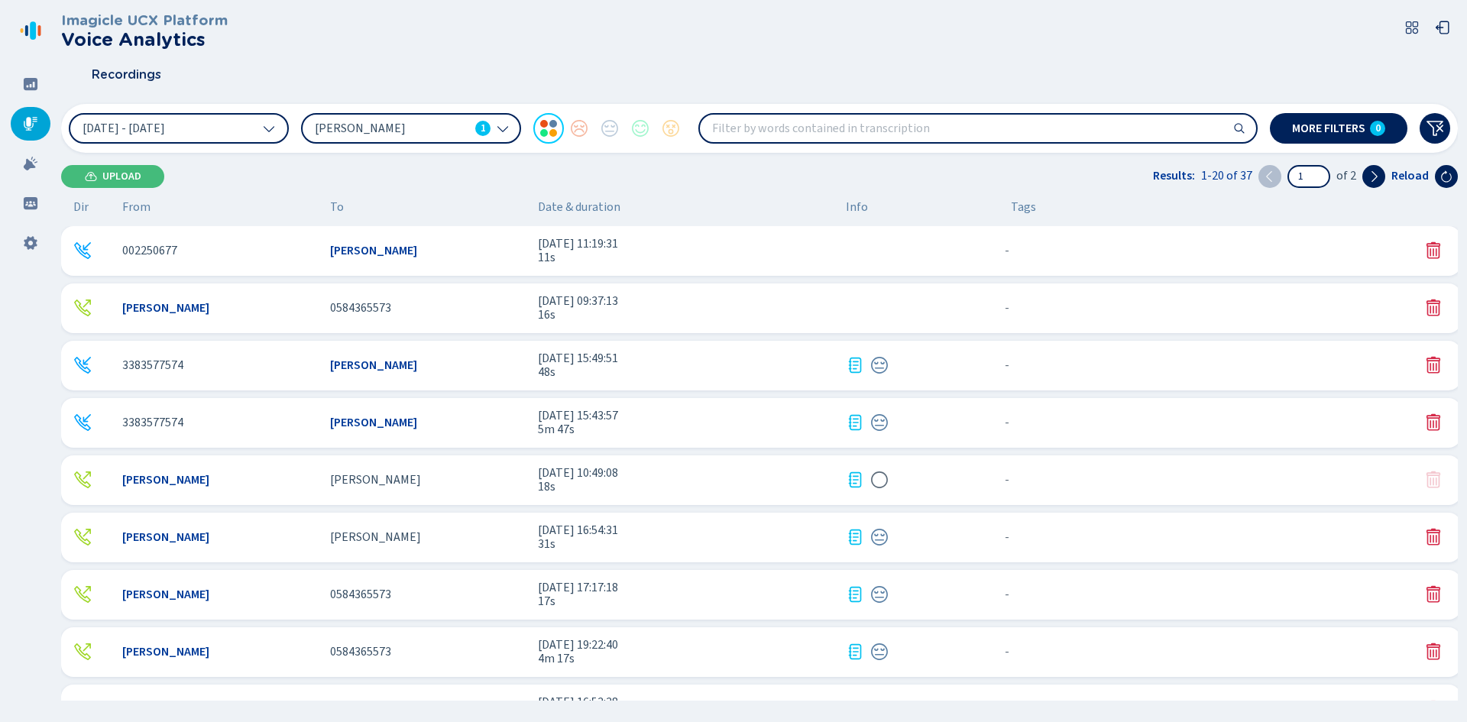
drag, startPoint x: 516, startPoint y: 355, endPoint x: 741, endPoint y: 400, distance: 229.7
click at [738, 402] on div "002250677 [PERSON_NAME] [DATE] 11:19:31 11s - {{hiddenTagsCount}} more [PERSON_…" at bounding box center [764, 463] width 1406 height 474
click at [764, 366] on span "48s" at bounding box center [686, 372] width 296 height 14
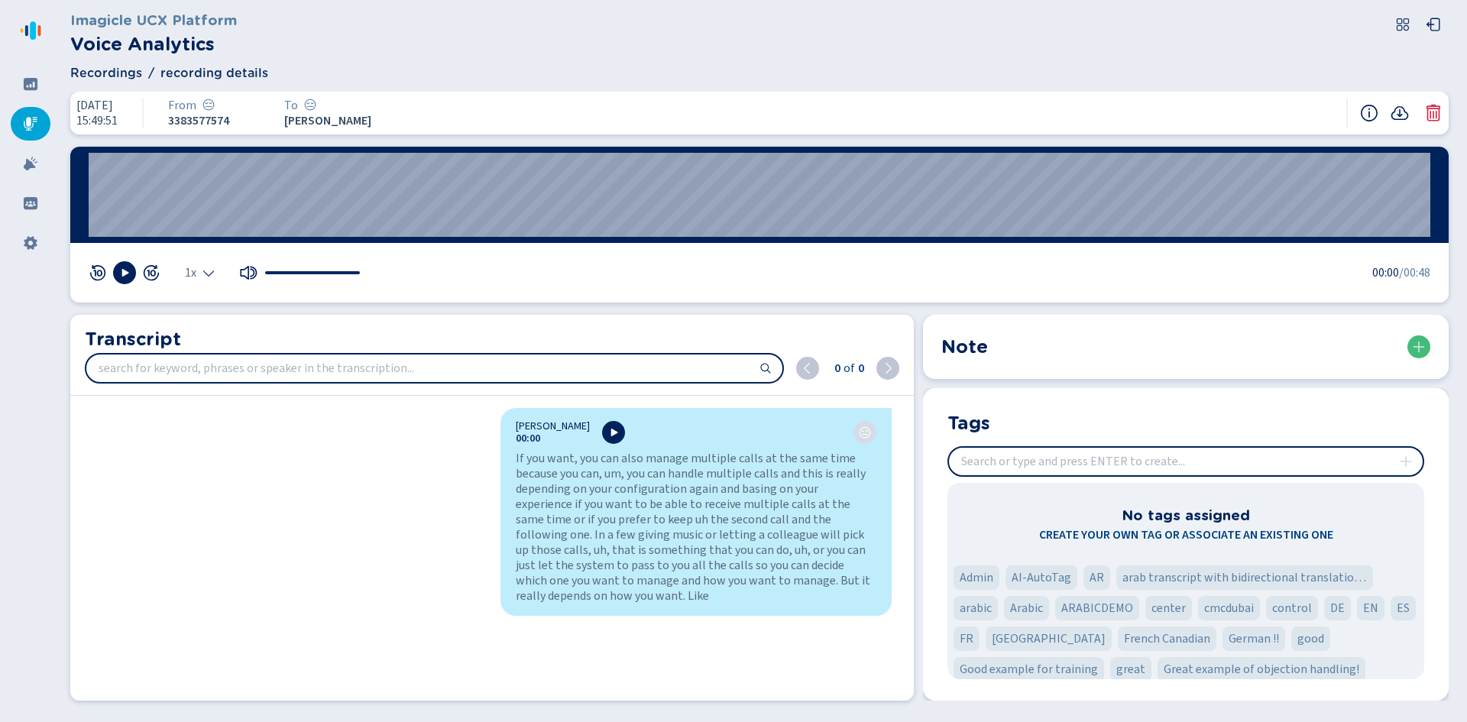
click at [107, 73] on span "Recordings" at bounding box center [106, 73] width 72 height 18
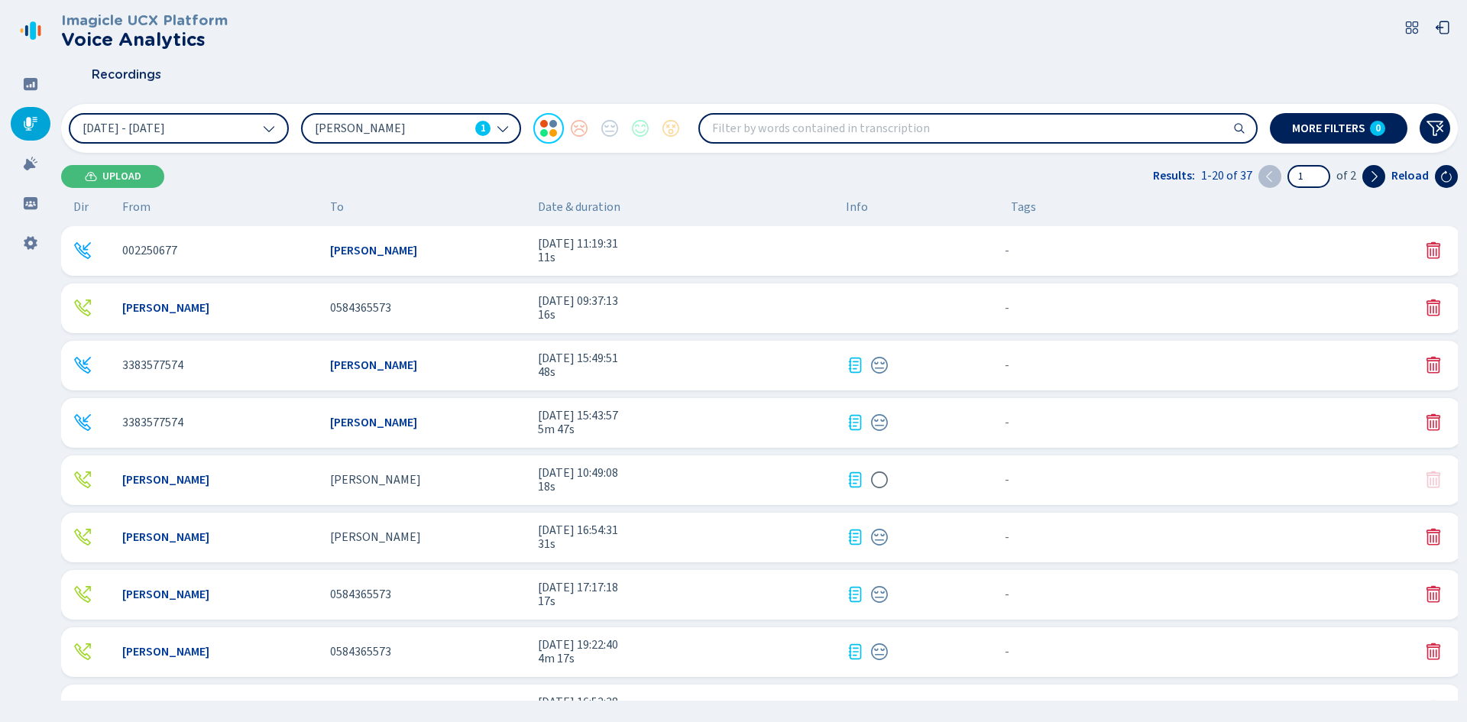
click at [570, 205] on span "Date & duration" at bounding box center [686, 207] width 296 height 14
drag, startPoint x: 617, startPoint y: 204, endPoint x: 528, endPoint y: 193, distance: 90.1
click at [528, 193] on div "Imagicle UCX Platform Voice Analytics Recordings [DATE] - [DATE] [PERSON_NAME] …" at bounding box center [759, 356] width 1397 height 713
click at [466, 255] on div "[PERSON_NAME]" at bounding box center [428, 251] width 196 height 14
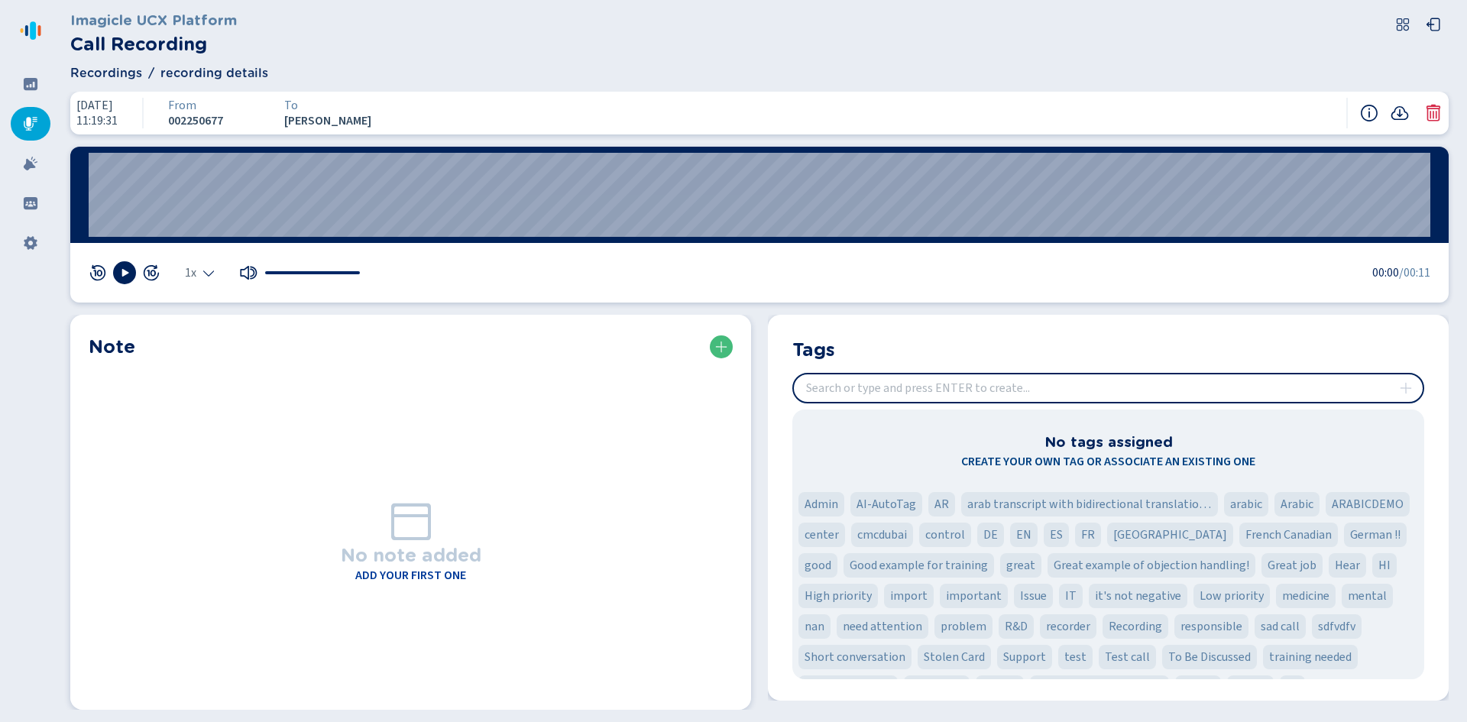
click at [105, 77] on span "Recordings" at bounding box center [106, 73] width 72 height 18
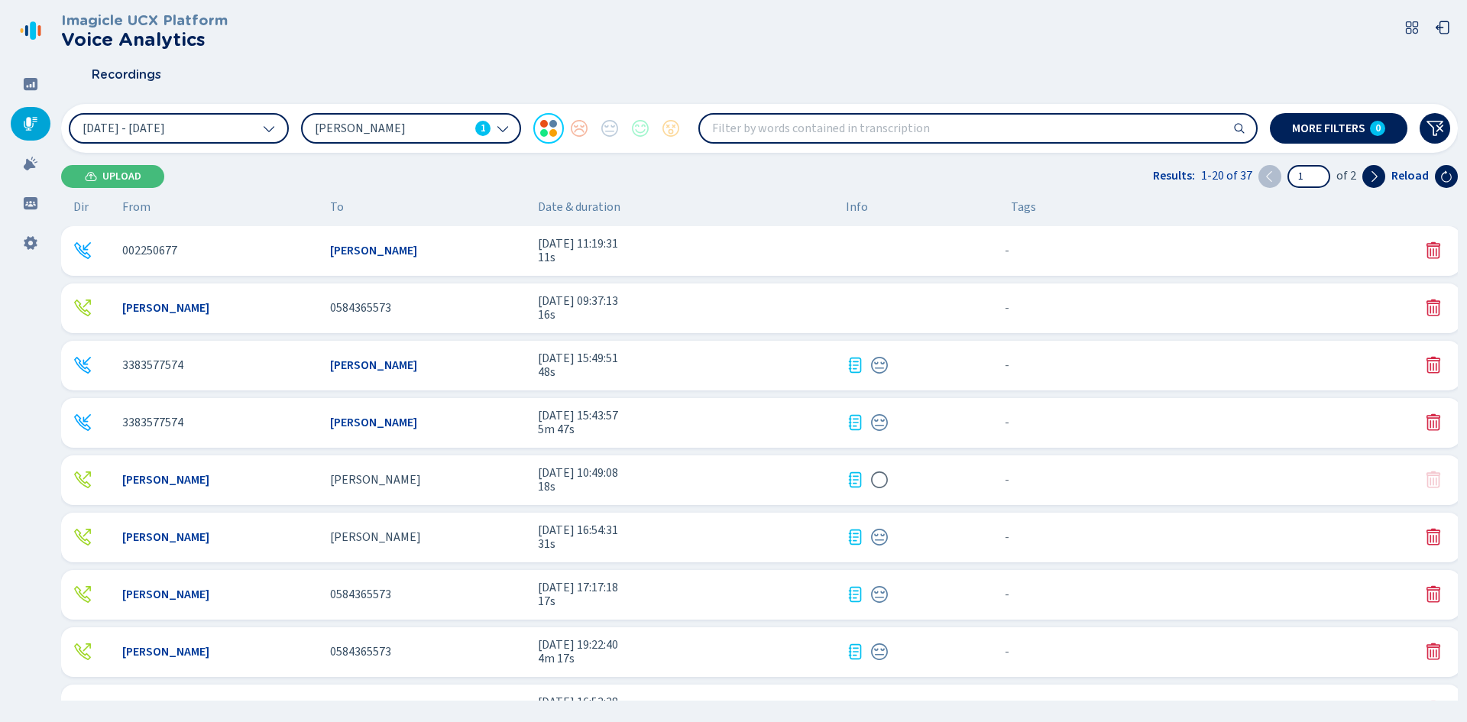
click at [507, 306] on div "0584365573" at bounding box center [428, 308] width 196 height 14
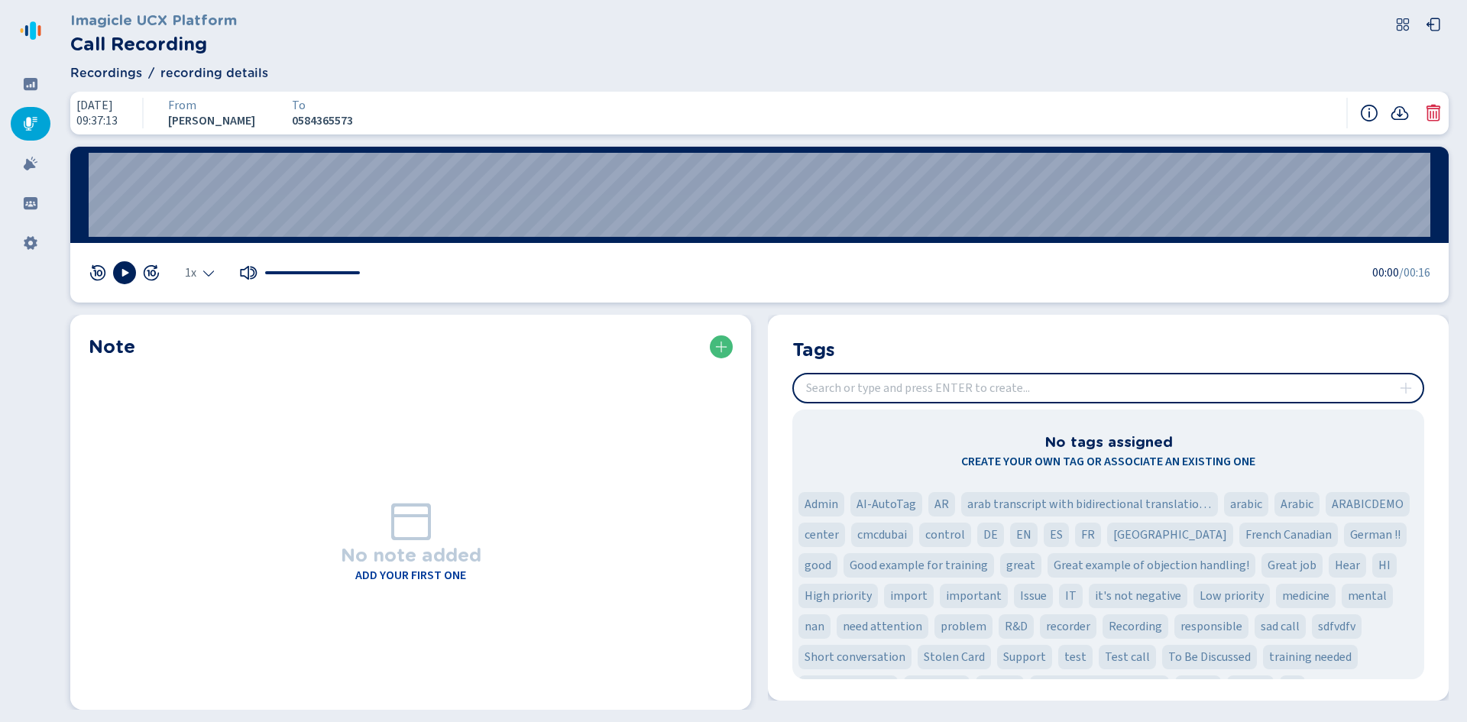
click at [105, 73] on span "Recordings" at bounding box center [106, 73] width 72 height 18
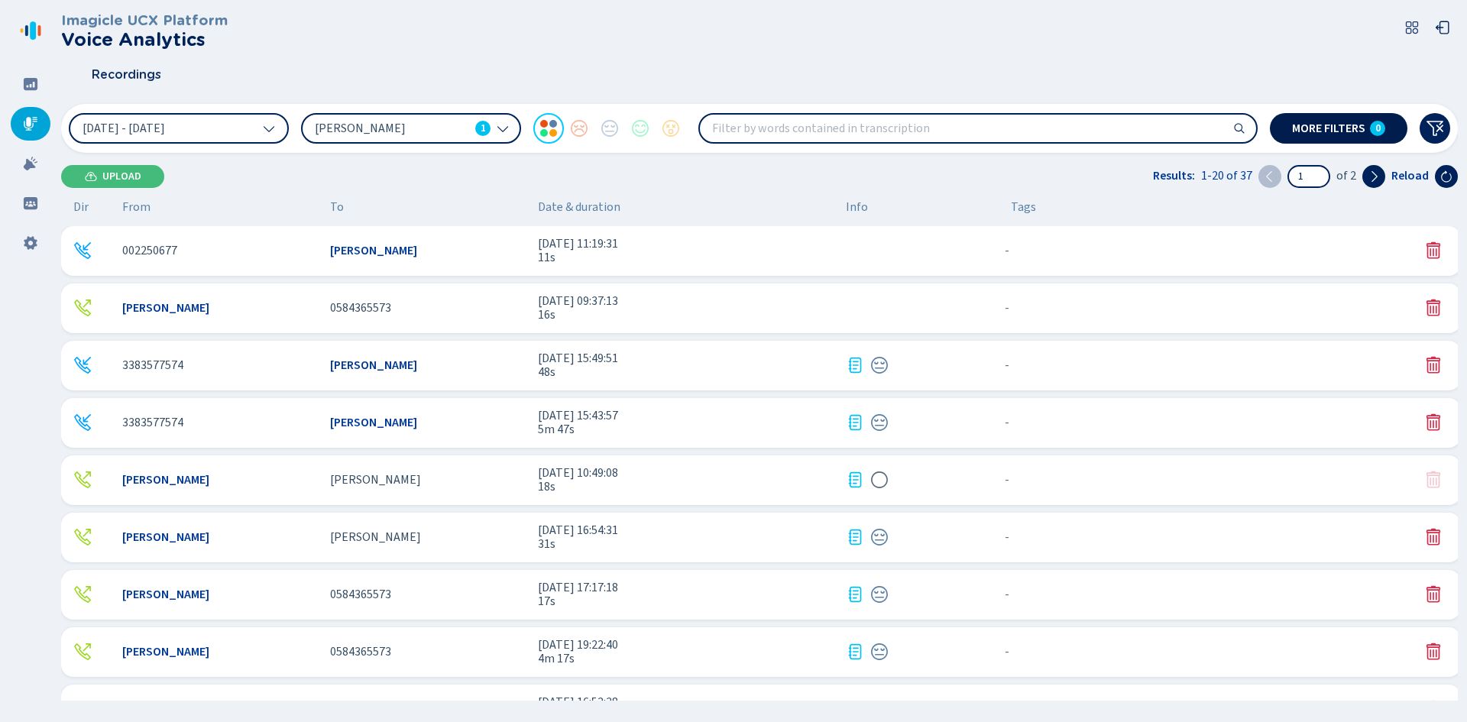
click at [1026, 129] on span "0" at bounding box center [1377, 128] width 5 height 12
drag, startPoint x: 685, startPoint y: 199, endPoint x: 709, endPoint y: 194, distance: 24.9
click at [1026, 115] on button "More filters 0" at bounding box center [1339, 128] width 138 height 31
drag, startPoint x: 779, startPoint y: 183, endPoint x: 745, endPoint y: 188, distance: 34.8
click at [779, 182] on div "Upload Results: 1-20 of 37 1 of 2 Reload" at bounding box center [759, 176] width 1397 height 23
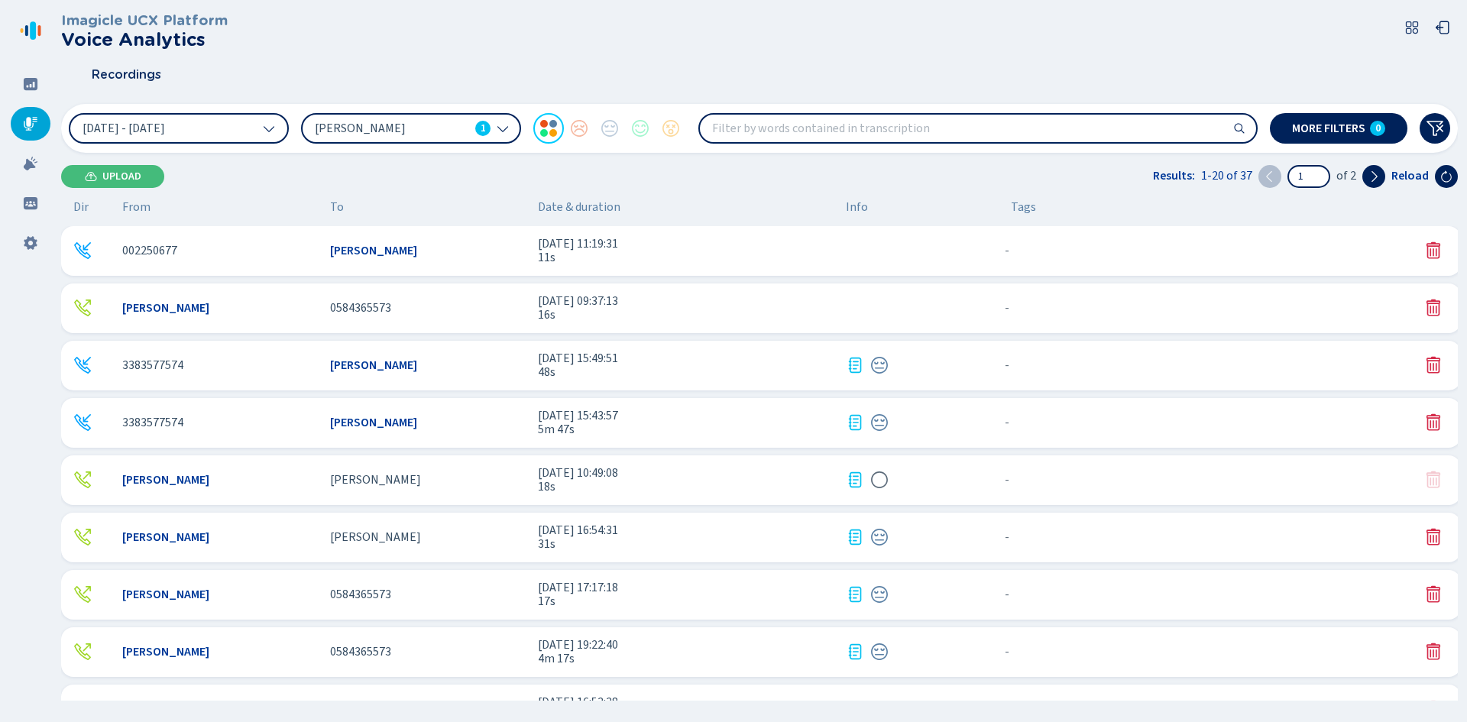
click at [432, 261] on div "002250677 [PERSON_NAME] [DATE] 11:19:31 11s - {{hiddenTagsCount}} more" at bounding box center [761, 251] width 1400 height 50
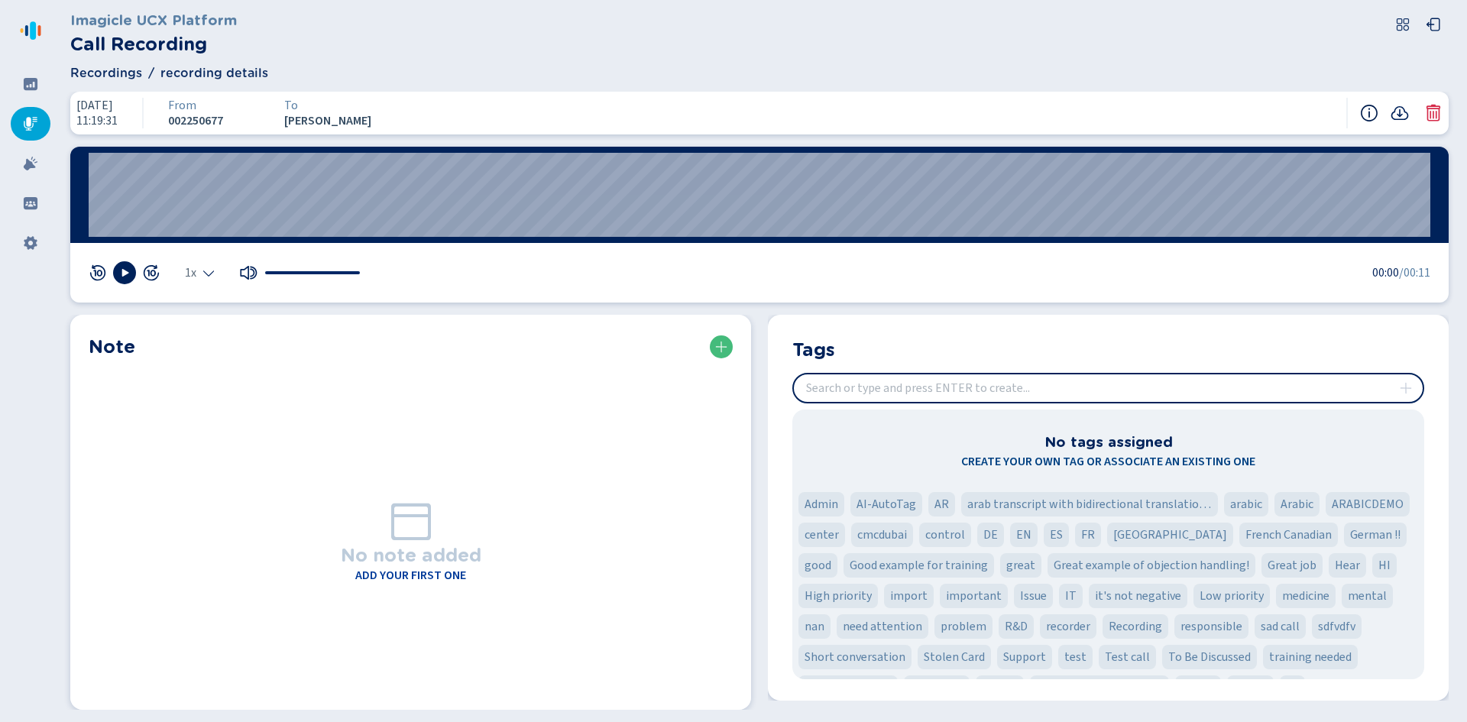
click at [1026, 112] on icon at bounding box center [1369, 113] width 18 height 18
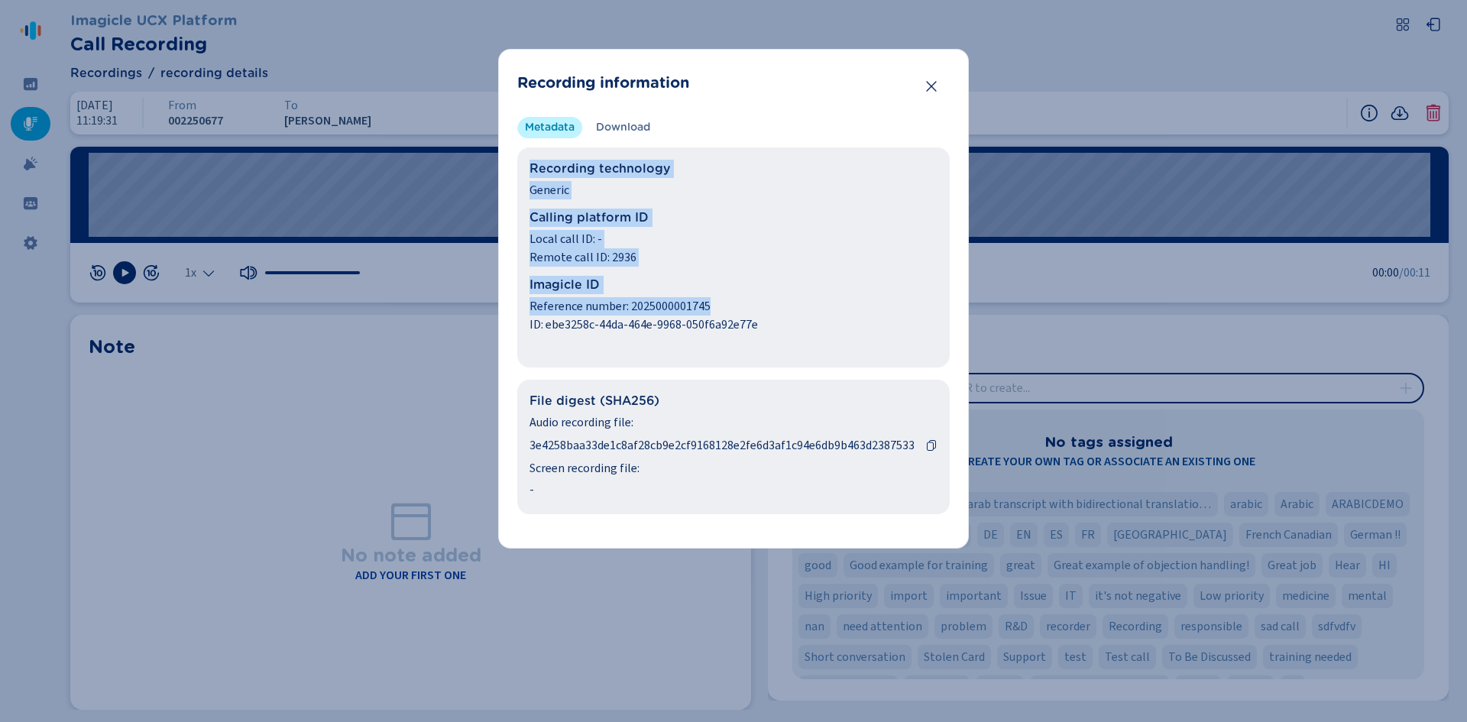
drag, startPoint x: 528, startPoint y: 163, endPoint x: 792, endPoint y: 295, distance: 294.5
click at [793, 297] on div "Recording technology Generic Calling platform ID Local call ID: - Remote call I…" at bounding box center [733, 257] width 432 height 220
click at [792, 295] on div "Imagicle ID Reference number: 2025000001745 ID: ebe3258c-44da-464e-9968-050f6a9…" at bounding box center [733, 305] width 408 height 58
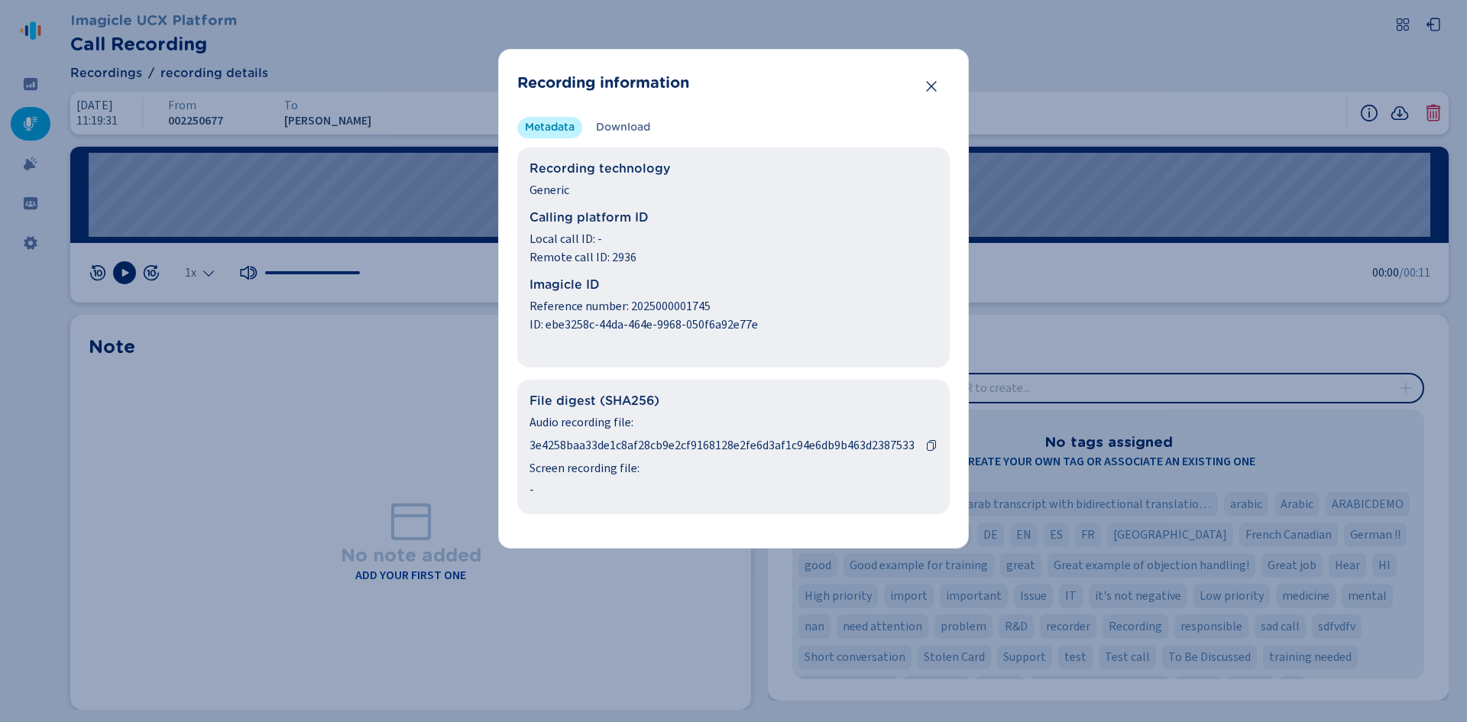
drag, startPoint x: 929, startPoint y: 83, endPoint x: 569, endPoint y: 199, distance: 378.1
click at [575, 197] on section "Recording information Metadata Download Recording technology Generic Calling pl…" at bounding box center [733, 299] width 471 height 500
drag, startPoint x: 535, startPoint y: 251, endPoint x: 523, endPoint y: 257, distance: 13.0
click at [523, 257] on div "Recording technology Generic Calling platform ID Local call ID: - Remote call I…" at bounding box center [733, 257] width 432 height 220
click at [530, 255] on span "Remote call ID: 2936" at bounding box center [733, 257] width 408 height 18
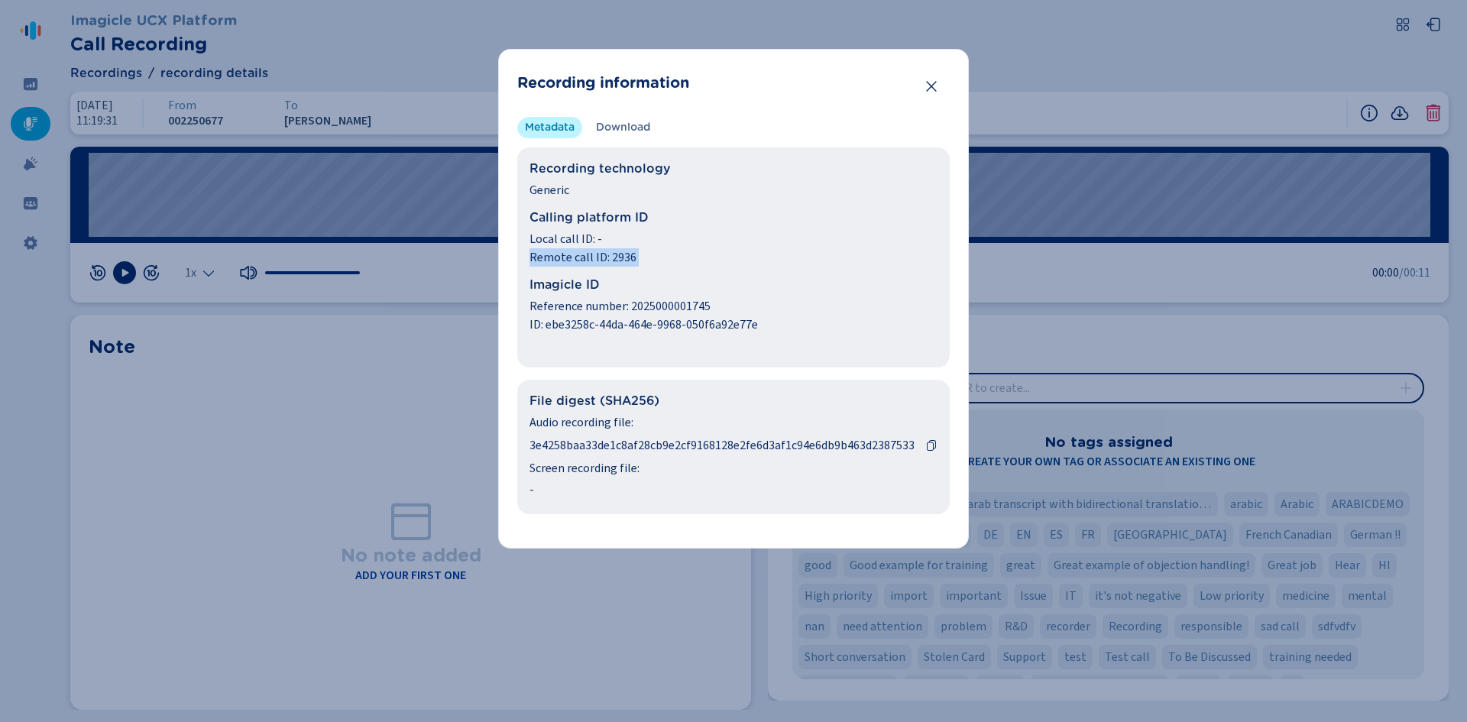
drag, startPoint x: 529, startPoint y: 257, endPoint x: 758, endPoint y: 269, distance: 229.5
click at [779, 269] on div "Recording technology Generic Calling platform ID Local call ID: - Remote call I…" at bounding box center [733, 257] width 432 height 220
drag, startPoint x: 531, startPoint y: 299, endPoint x: 756, endPoint y: 322, distance: 225.8
click at [779, 328] on div "Reference number: 2025000001745 ID: ebe3258c-44da-464e-9968-050f6a92e77e" at bounding box center [733, 315] width 408 height 37
click at [757, 320] on span "ID: ebe3258c-44da-464e-9968-050f6a92e77e" at bounding box center [733, 325] width 408 height 18
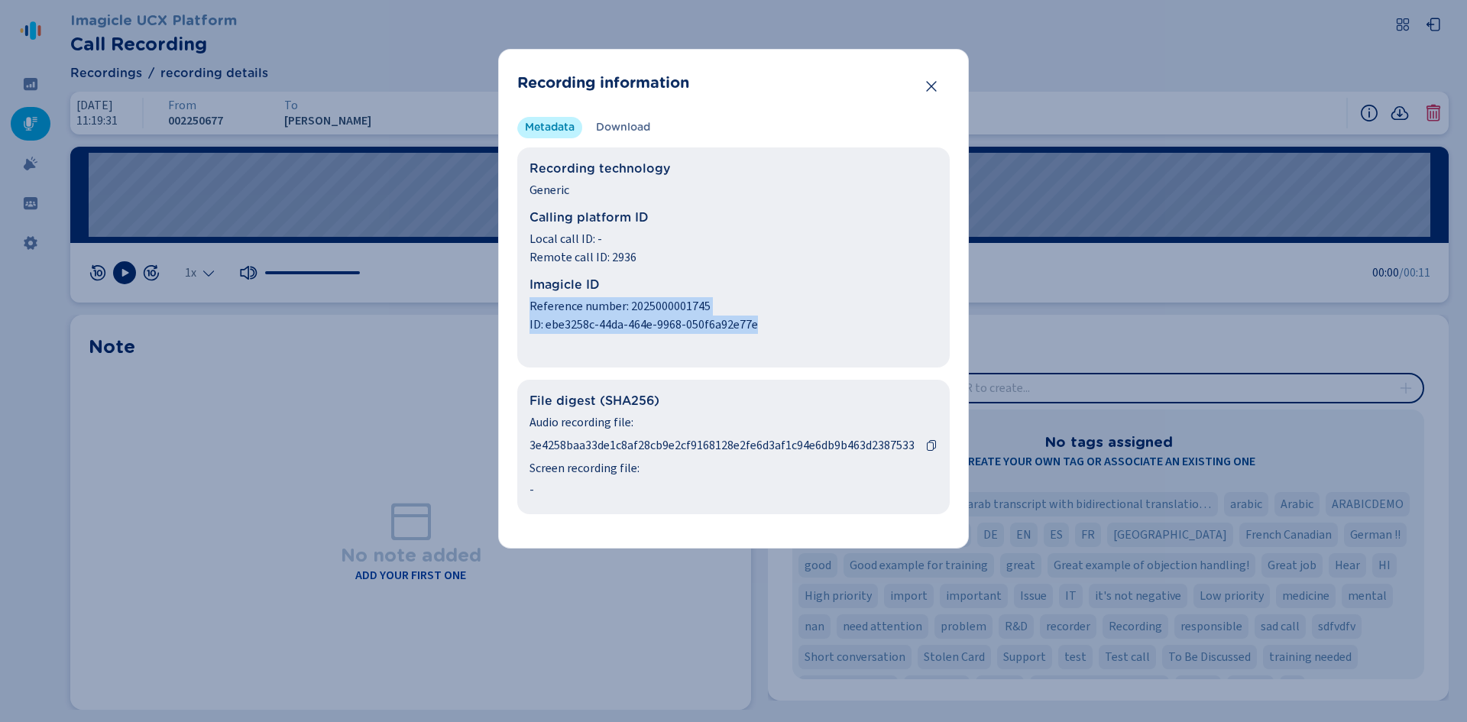
click at [565, 324] on span "ID: ebe3258c-44da-464e-9968-050f6a92e77e" at bounding box center [733, 325] width 408 height 18
drag, startPoint x: 544, startPoint y: 322, endPoint x: 627, endPoint y: 286, distance: 91.0
click at [786, 324] on span "ID: ebe3258c-44da-464e-9968-050f6a92e77e" at bounding box center [733, 325] width 408 height 18
drag, startPoint x: 609, startPoint y: 258, endPoint x: 686, endPoint y: 256, distance: 77.2
click at [686, 256] on span "Remote call ID: 2936" at bounding box center [733, 257] width 408 height 18
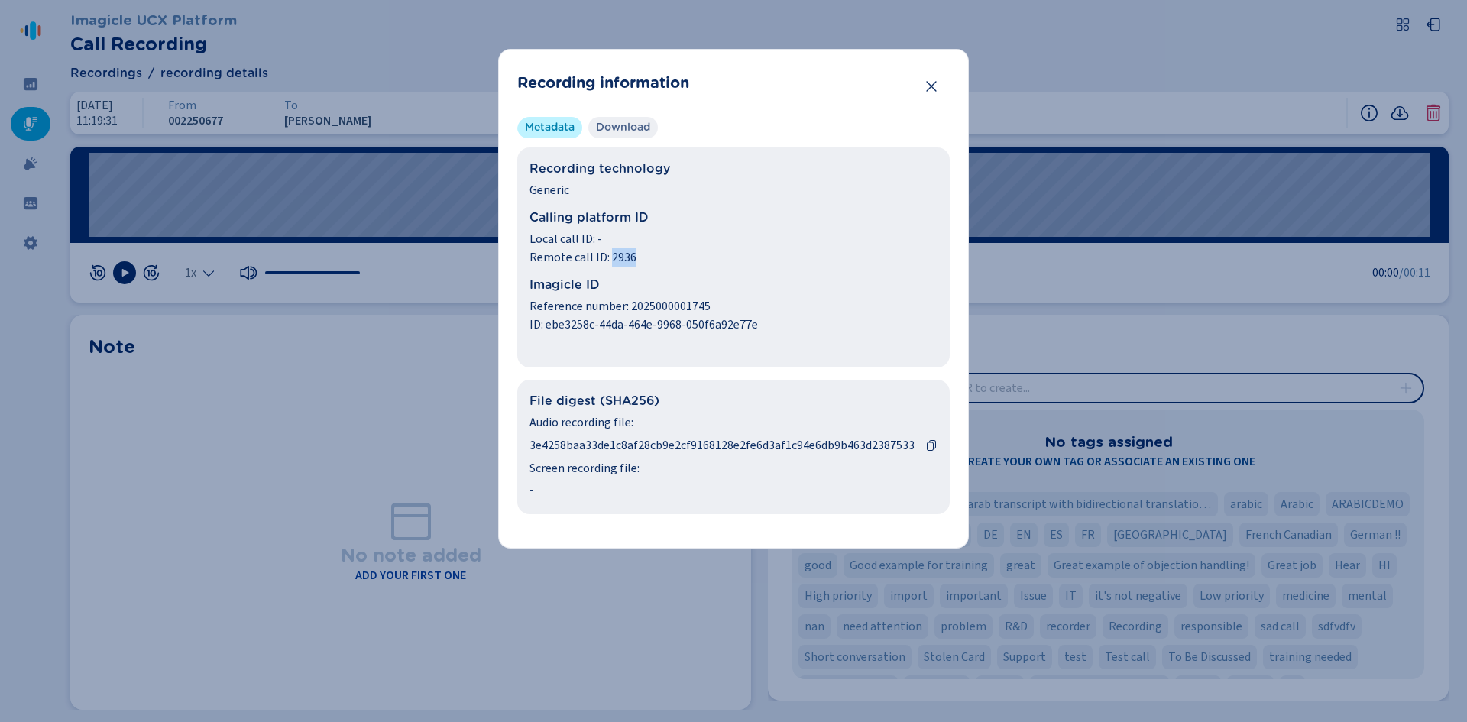
click at [627, 124] on span "Download" at bounding box center [623, 127] width 54 height 15
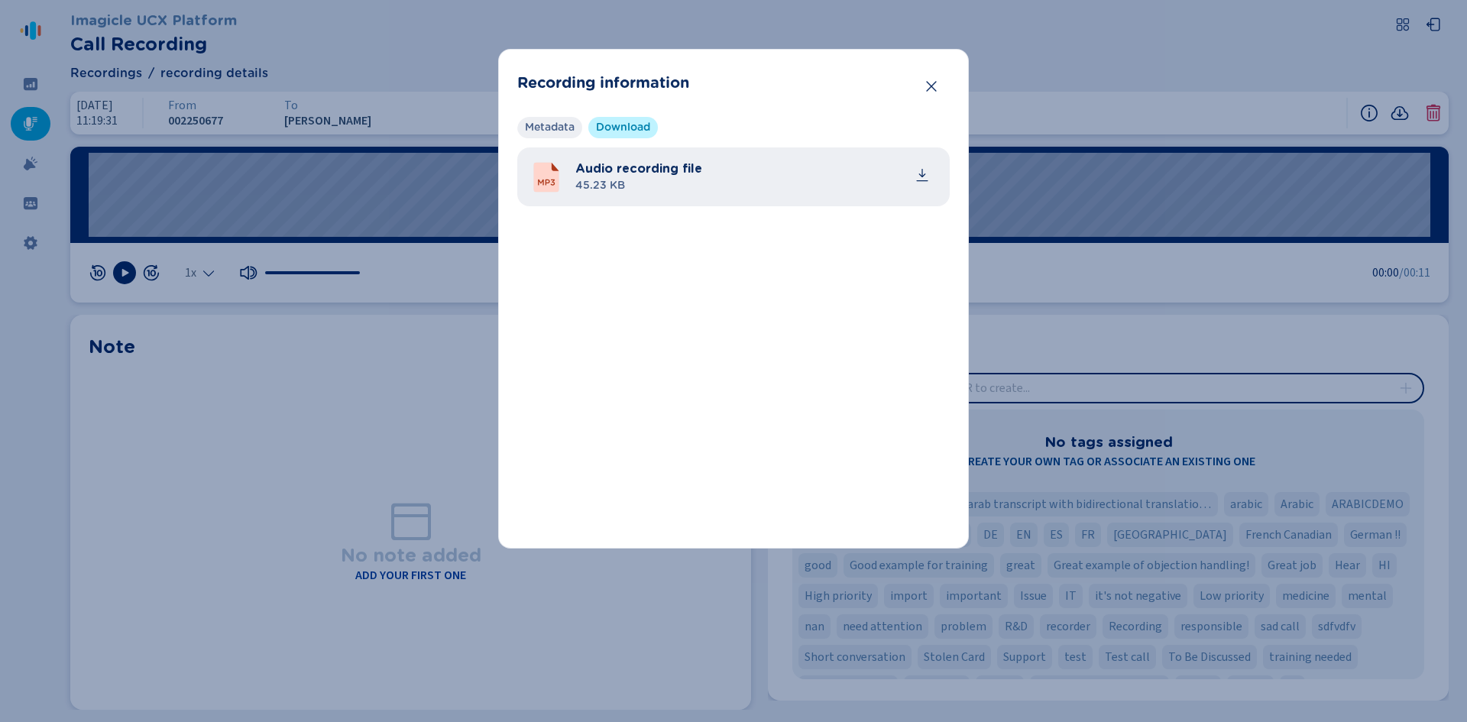
click at [546, 130] on span "Metadata" at bounding box center [550, 127] width 50 height 15
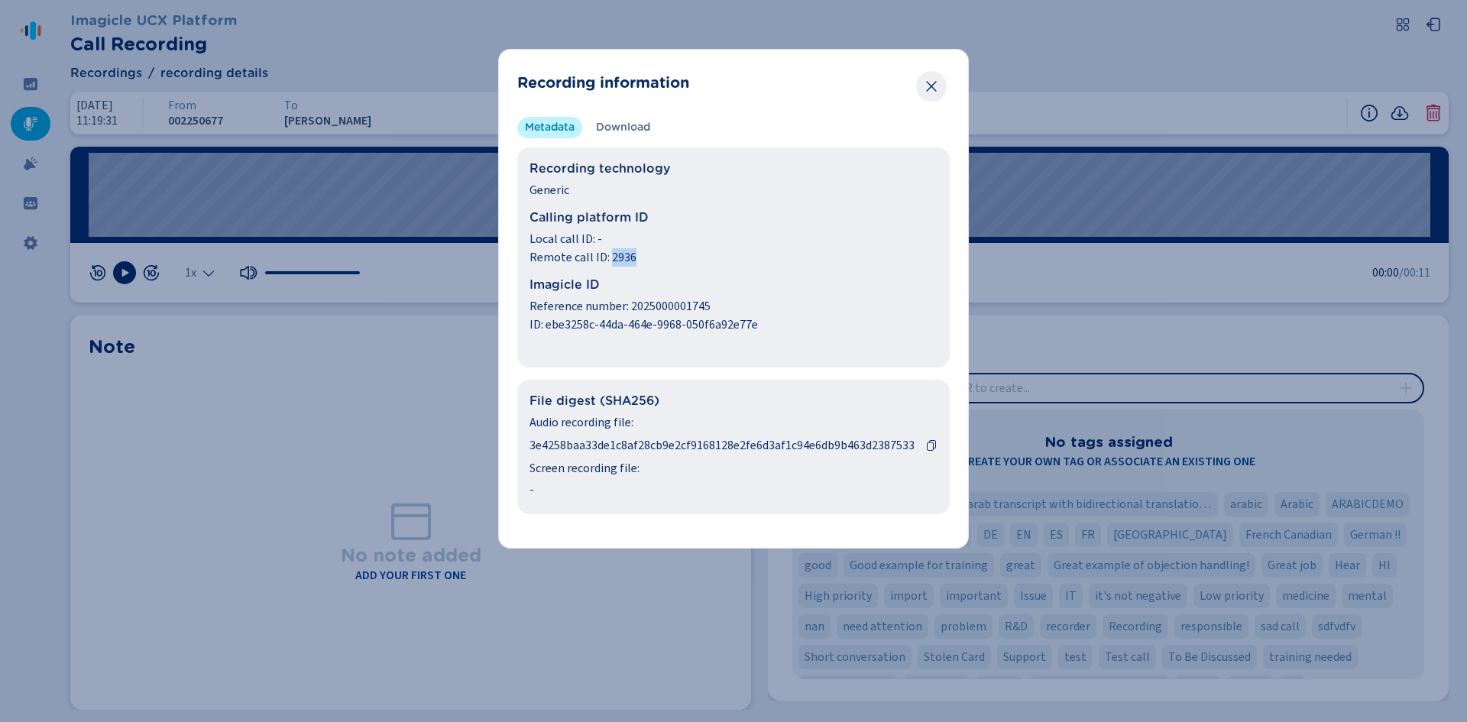
click at [937, 83] on icon "Close" at bounding box center [931, 86] width 15 height 15
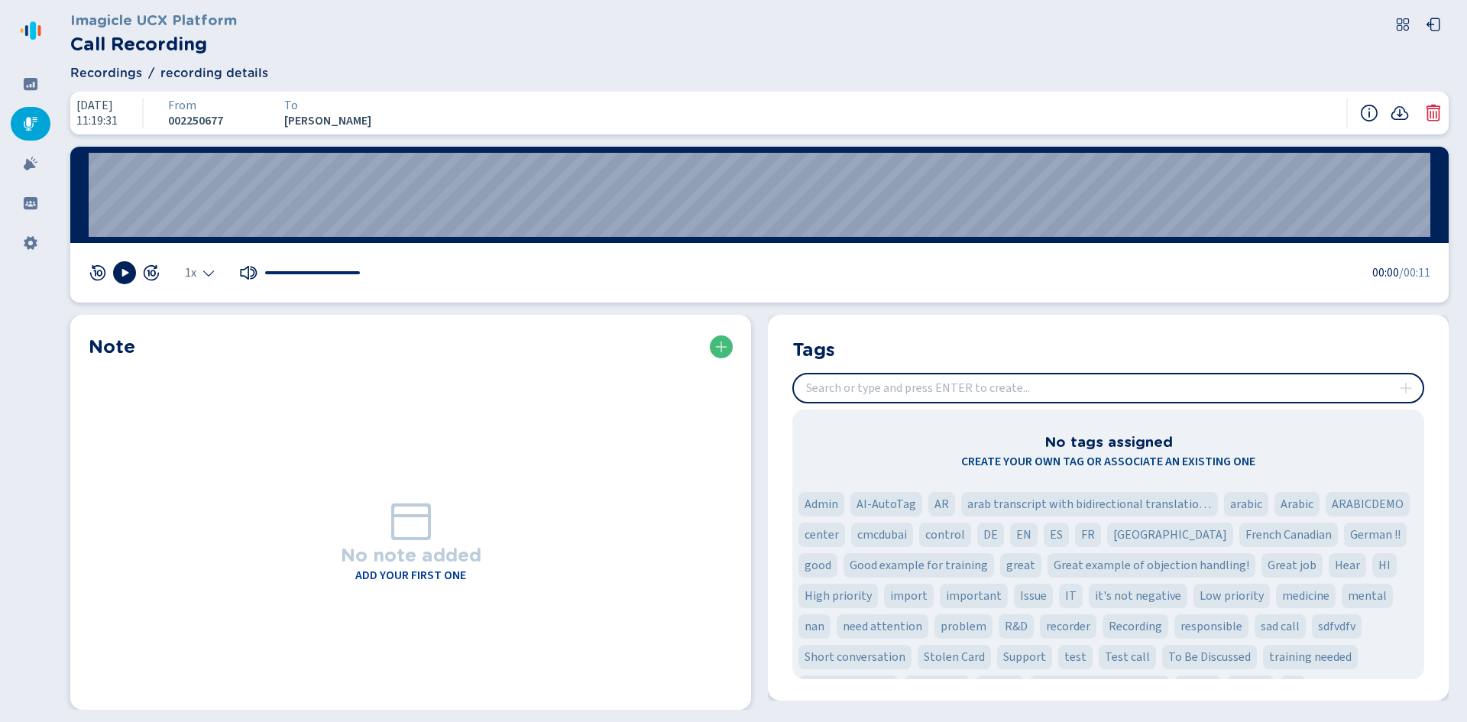
click at [134, 71] on span "Recordings" at bounding box center [106, 73] width 72 height 18
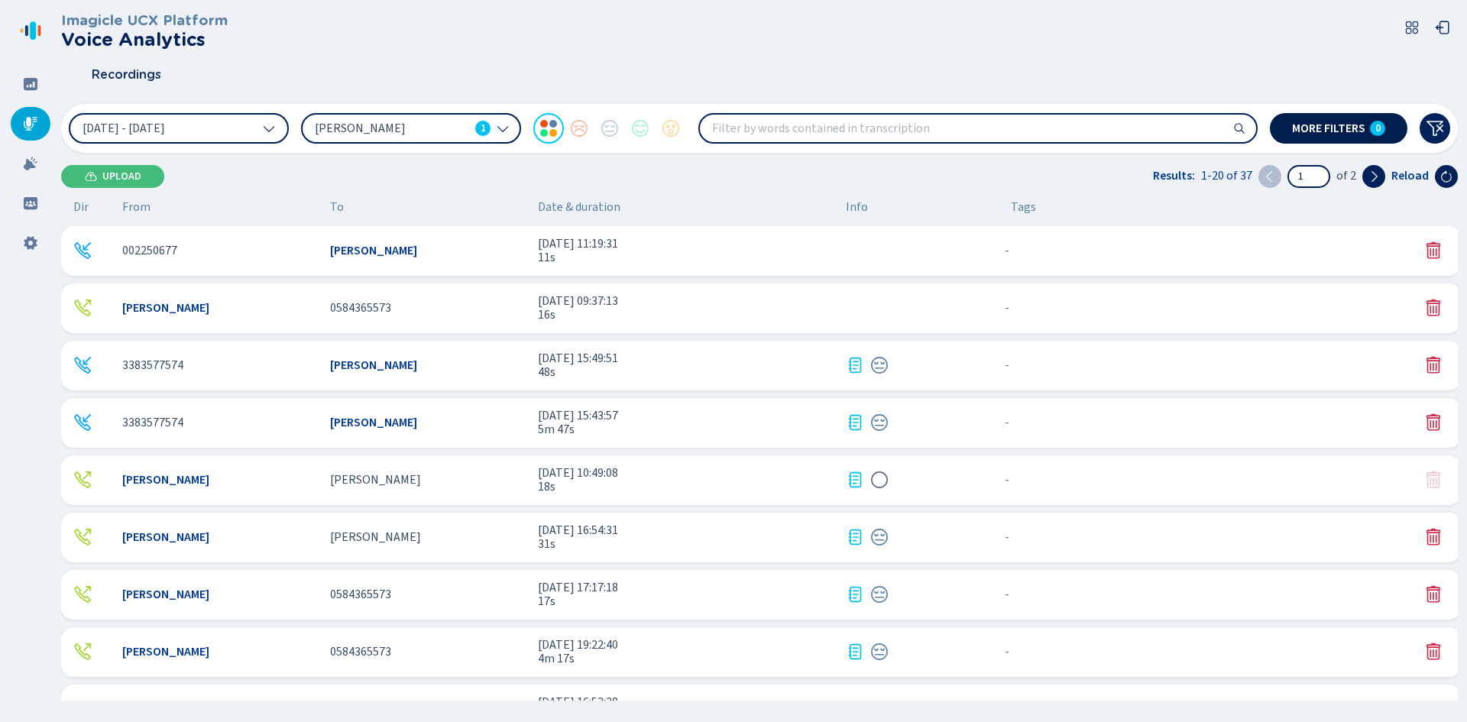
click at [1026, 136] on button "More filters 0" at bounding box center [1339, 128] width 138 height 31
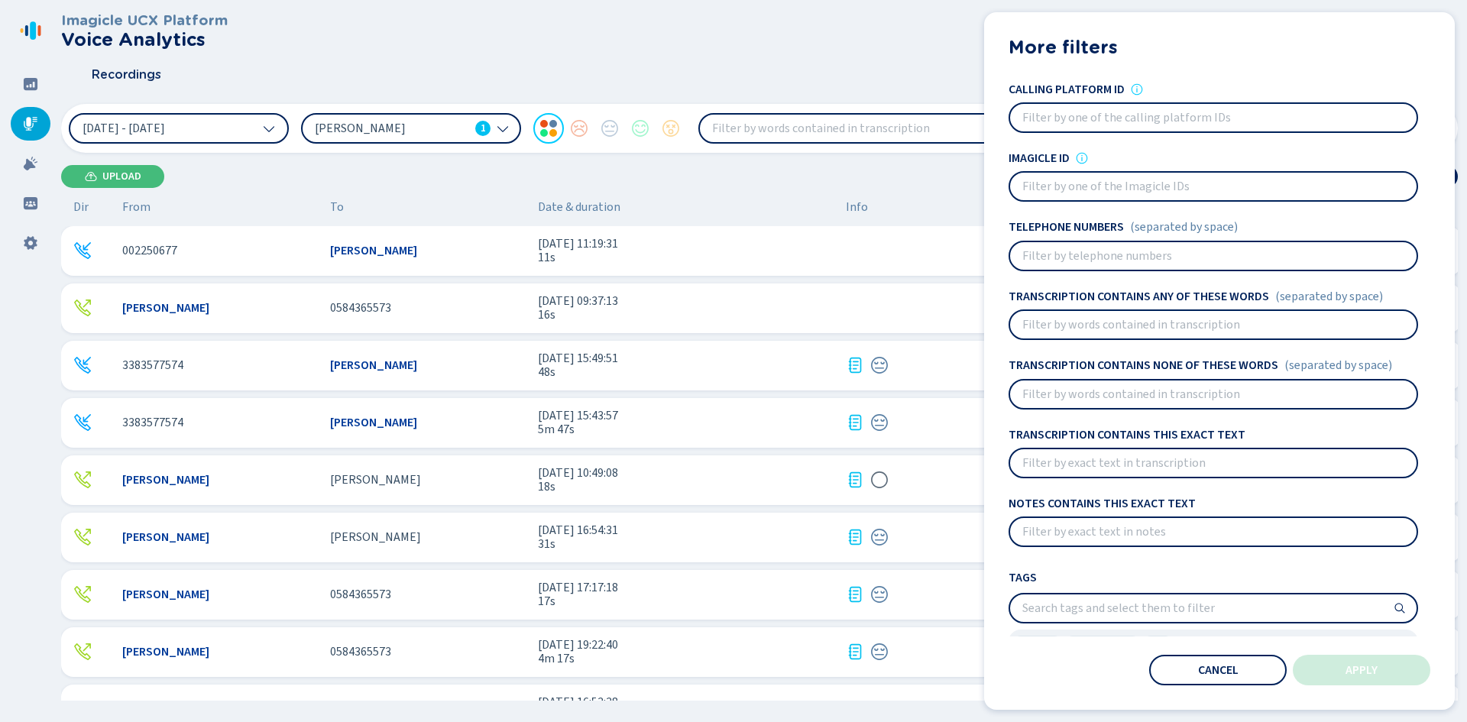
click at [1026, 184] on input at bounding box center [1213, 187] width 406 height 28
type input "2396"
click at [1026, 578] on span "Apply" at bounding box center [1361, 670] width 32 height 12
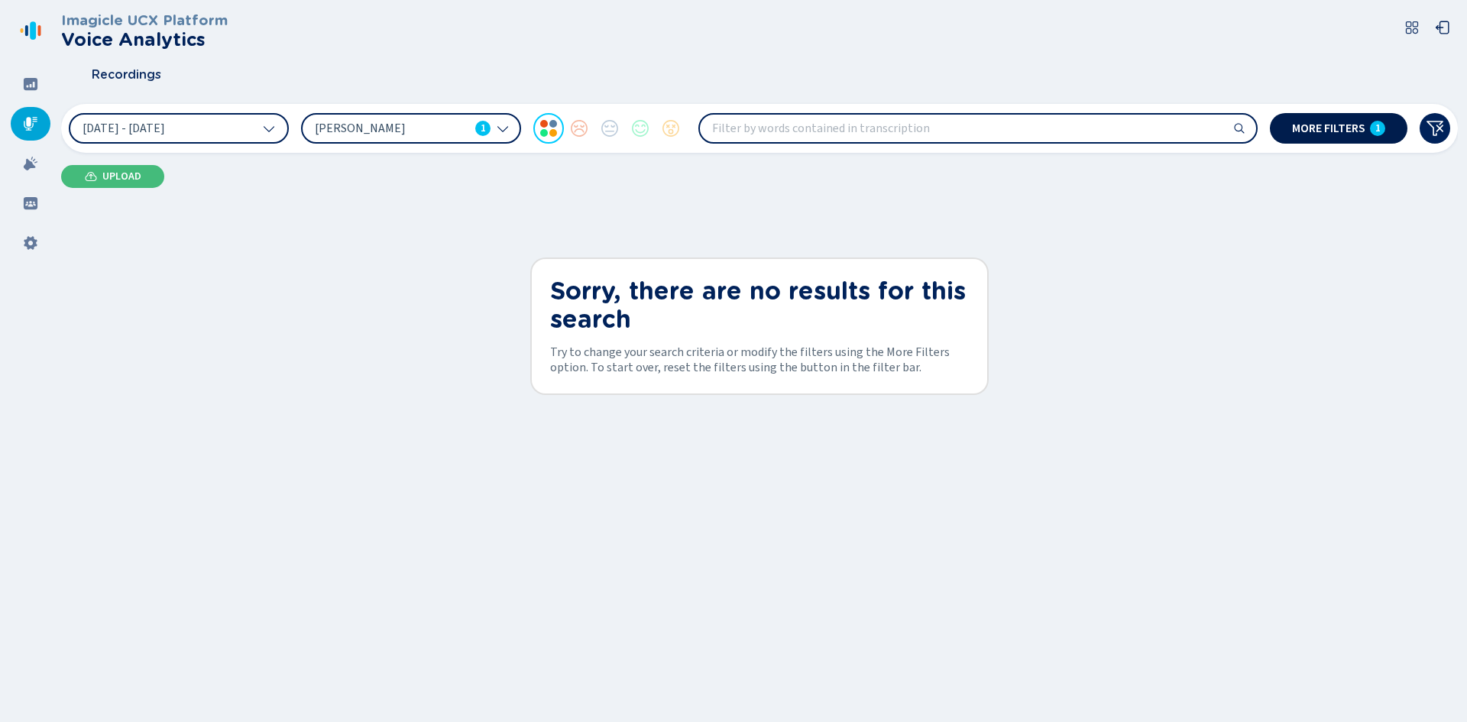
click at [1026, 120] on button "More filters 1" at bounding box center [1339, 128] width 138 height 31
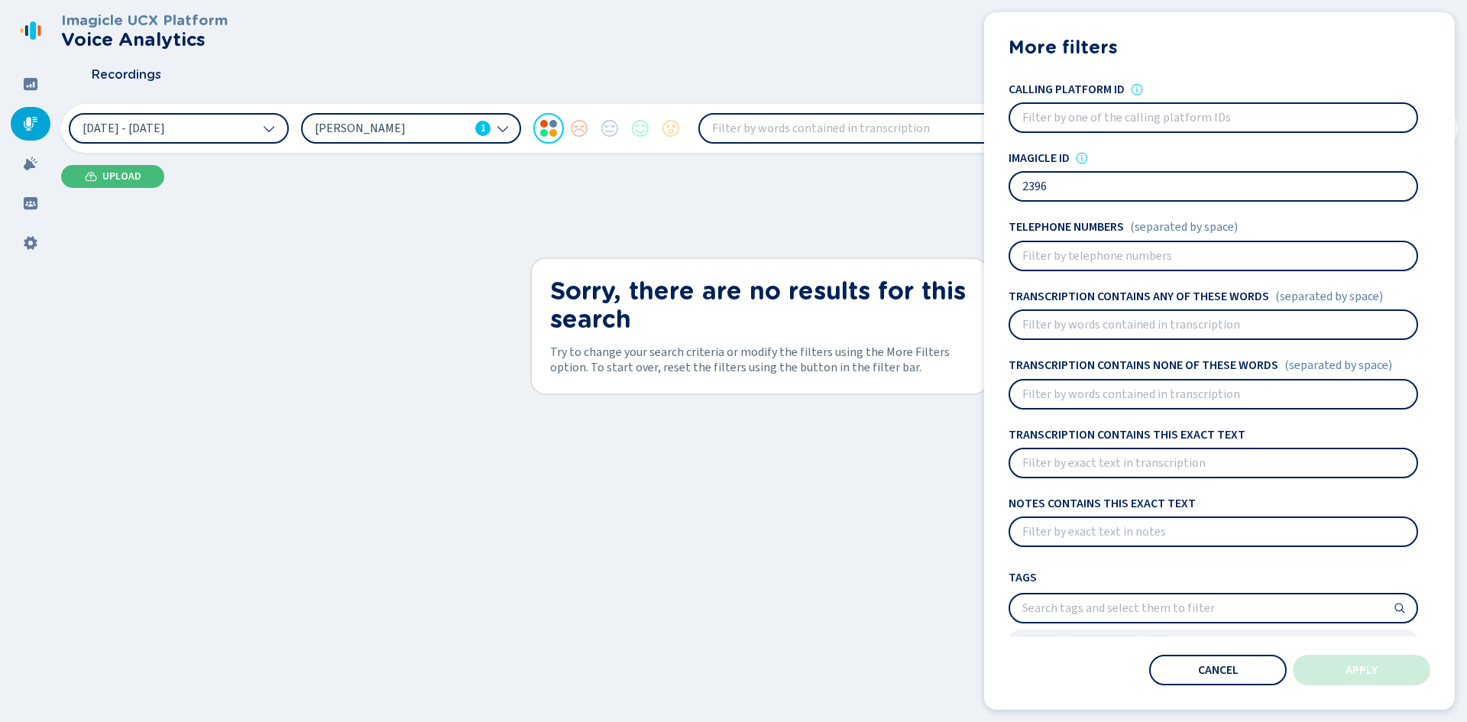
click at [1026, 185] on input "2396" at bounding box center [1213, 187] width 406 height 28
click at [1026, 578] on button "Apply" at bounding box center [1362, 670] width 138 height 31
